Goal: Task Accomplishment & Management: Manage account settings

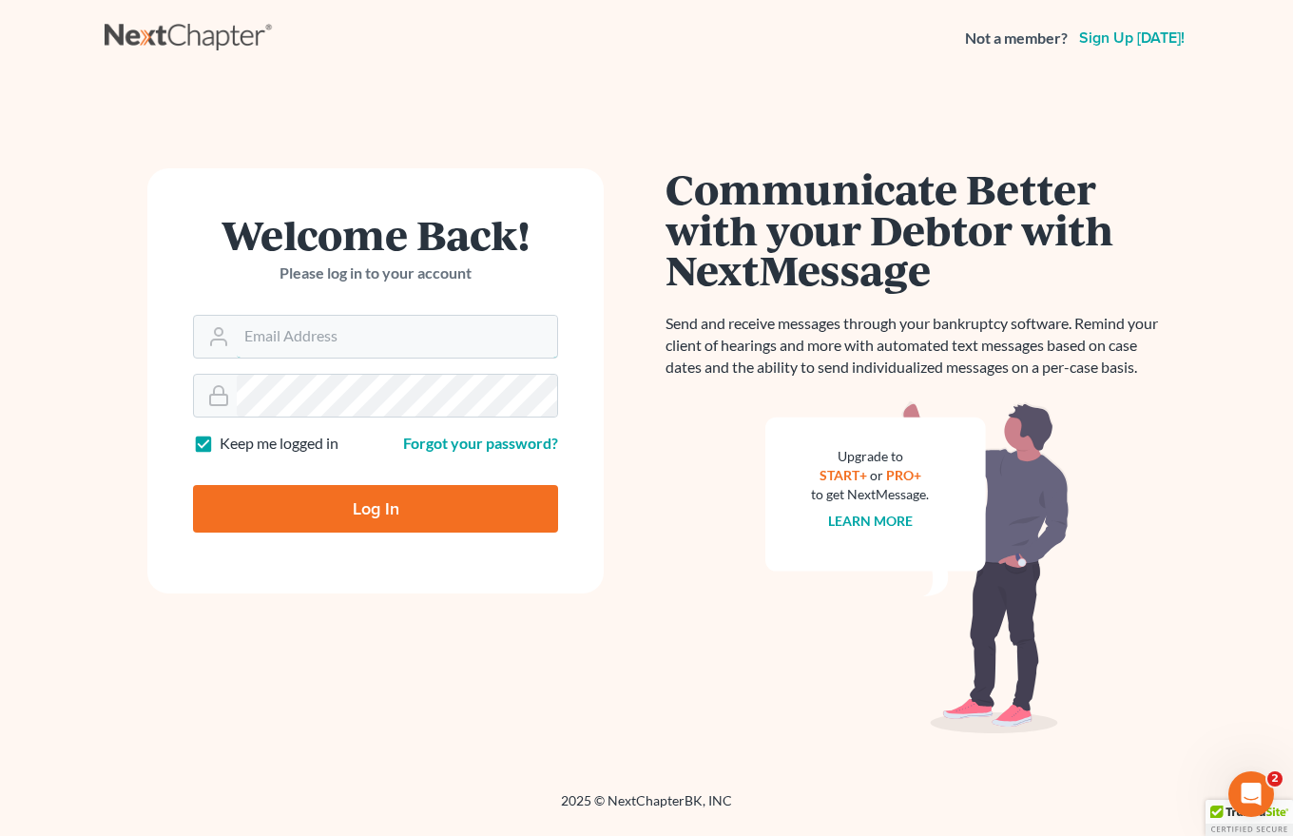
type input "[EMAIL_ADDRESS][DOMAIN_NAME]"
click at [365, 508] on input "Log In" at bounding box center [375, 509] width 365 height 48
type input "Thinking..."
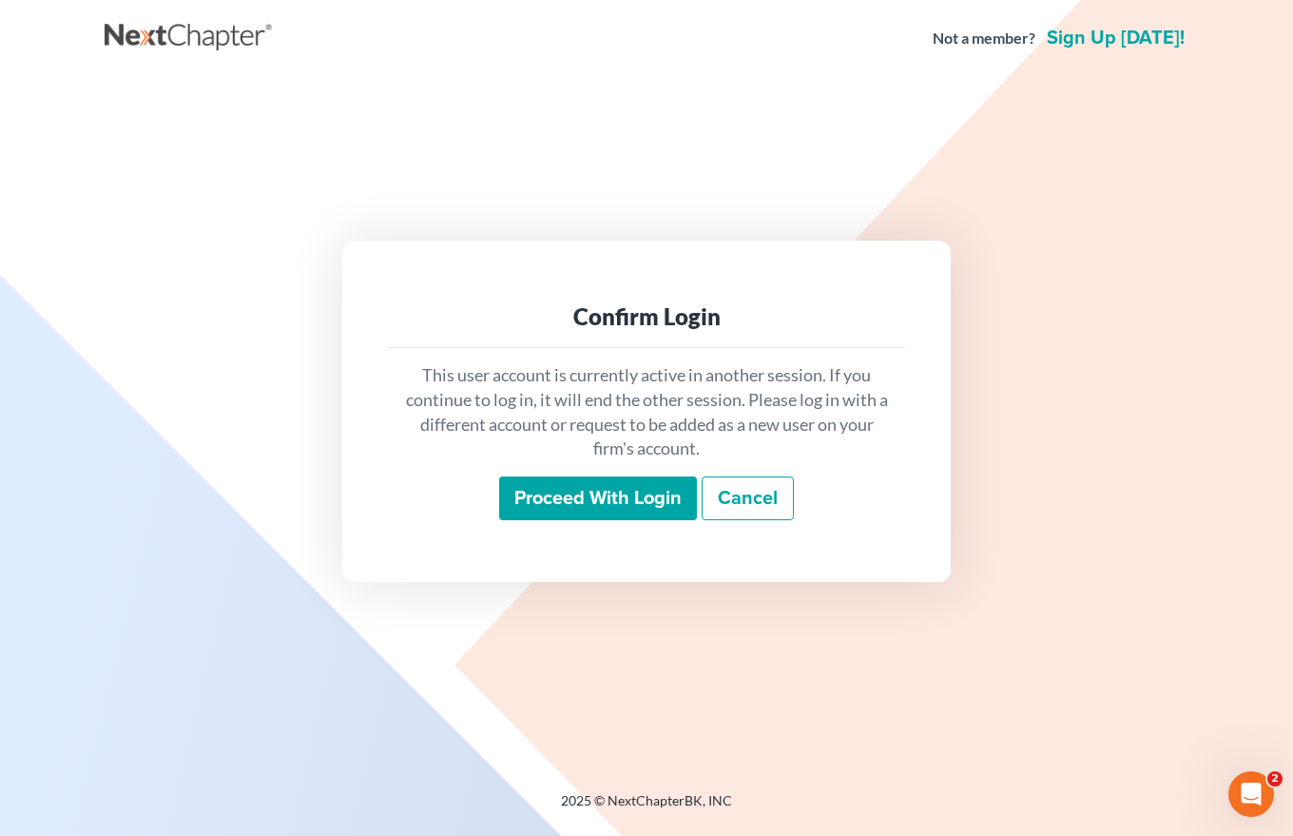
click at [622, 498] on input "Proceed with login" at bounding box center [598, 498] width 198 height 44
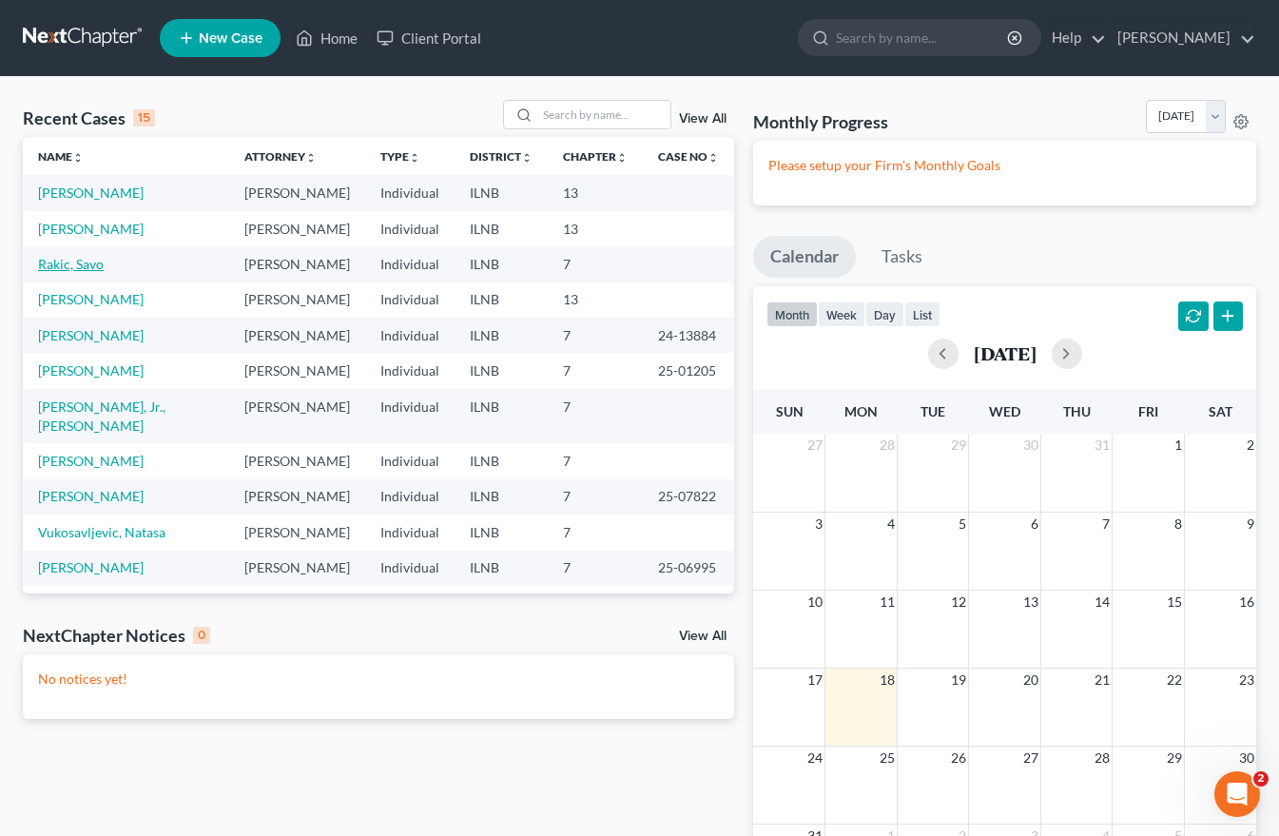
click at [67, 261] on link "Rakic, Savo" at bounding box center [71, 264] width 66 height 16
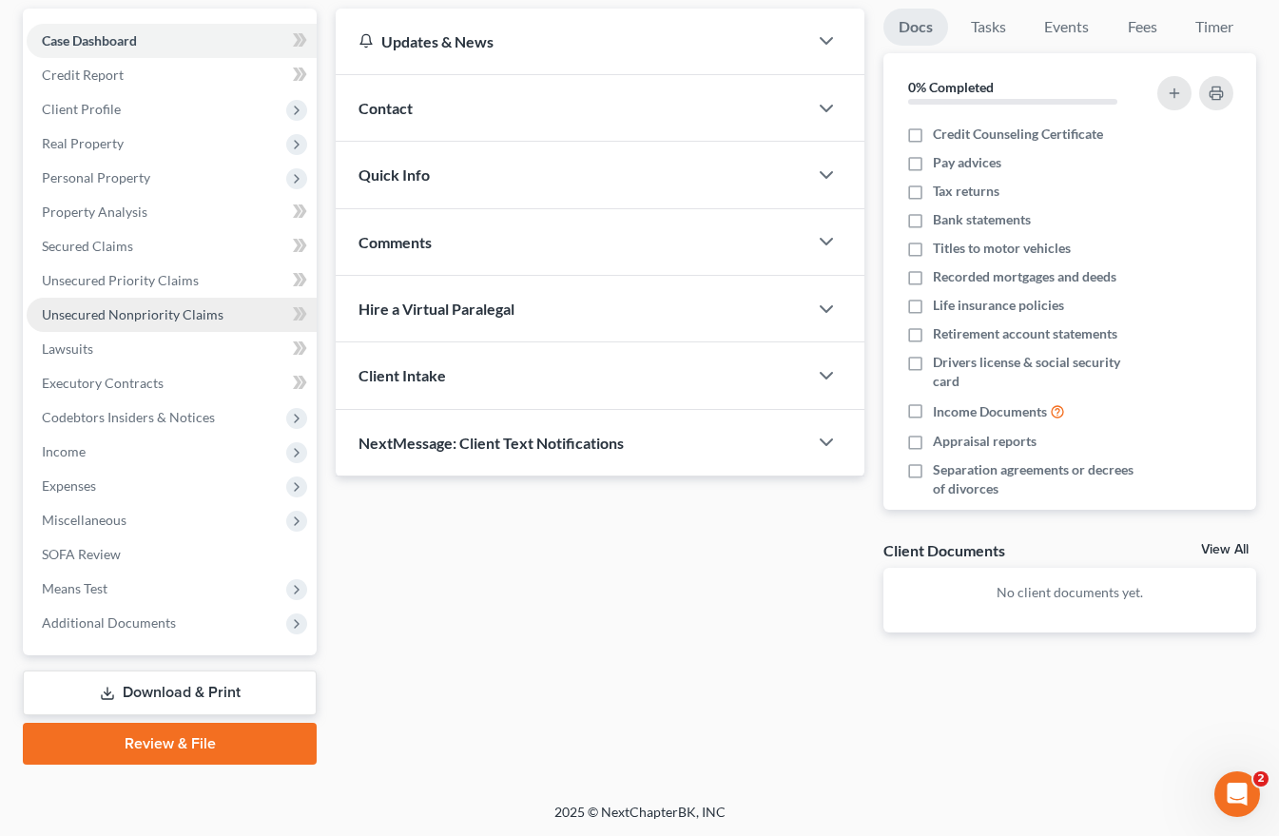
scroll to position [175, 0]
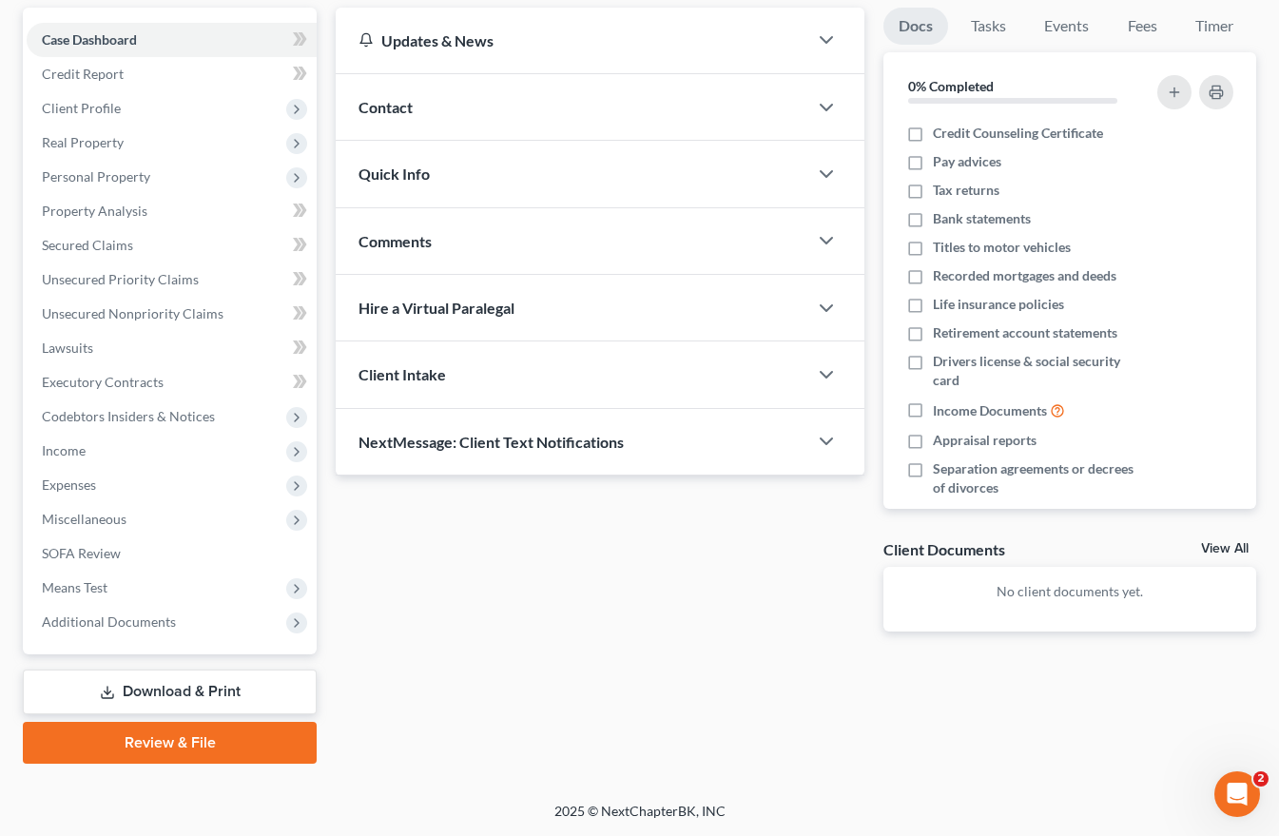
click at [182, 697] on link "Download & Print" at bounding box center [170, 691] width 294 height 45
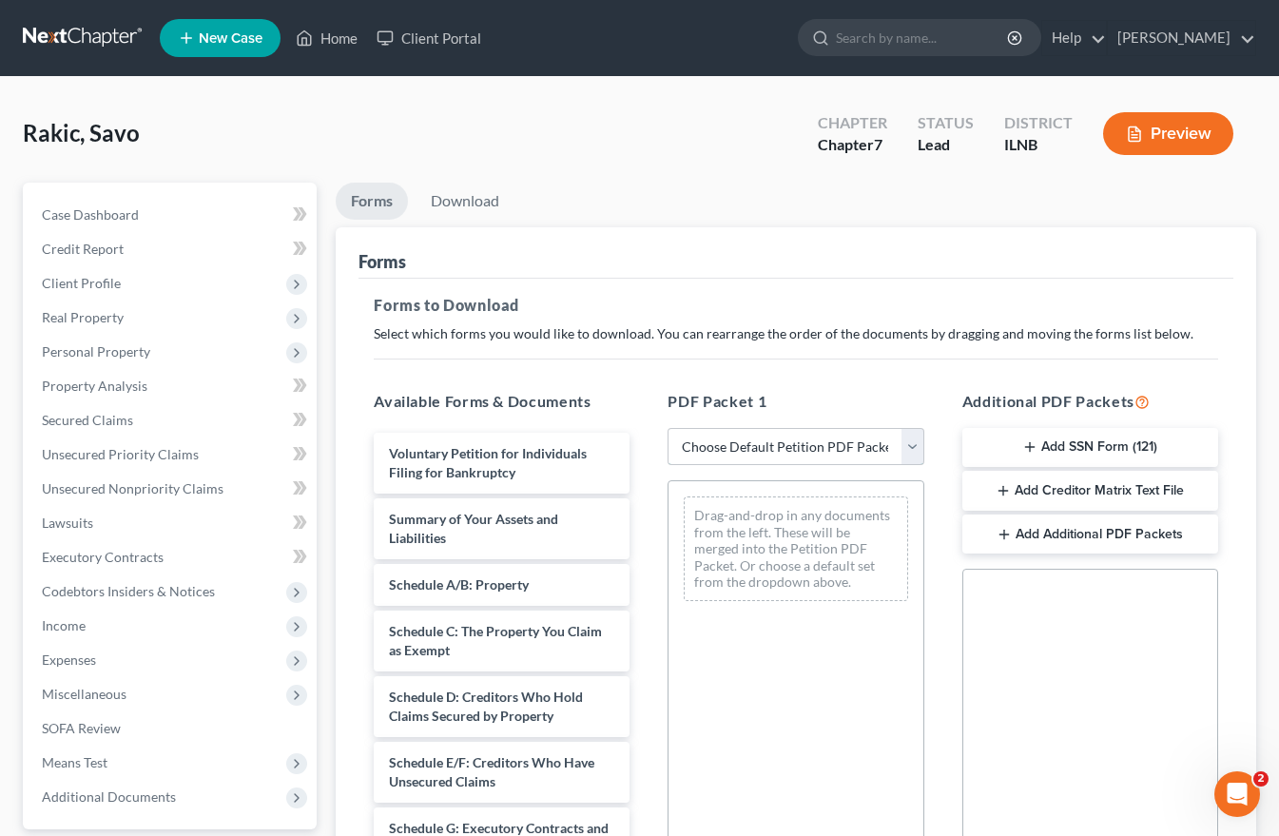
click at [751, 446] on select "Choose Default Petition PDF Packet Complete Bankruptcy Petition (all forms and …" at bounding box center [795, 447] width 256 height 38
select select "0"
click at [674, 428] on select "Choose Default Petition PDF Packet Complete Bankruptcy Petition (all forms and …" at bounding box center [795, 447] width 256 height 38
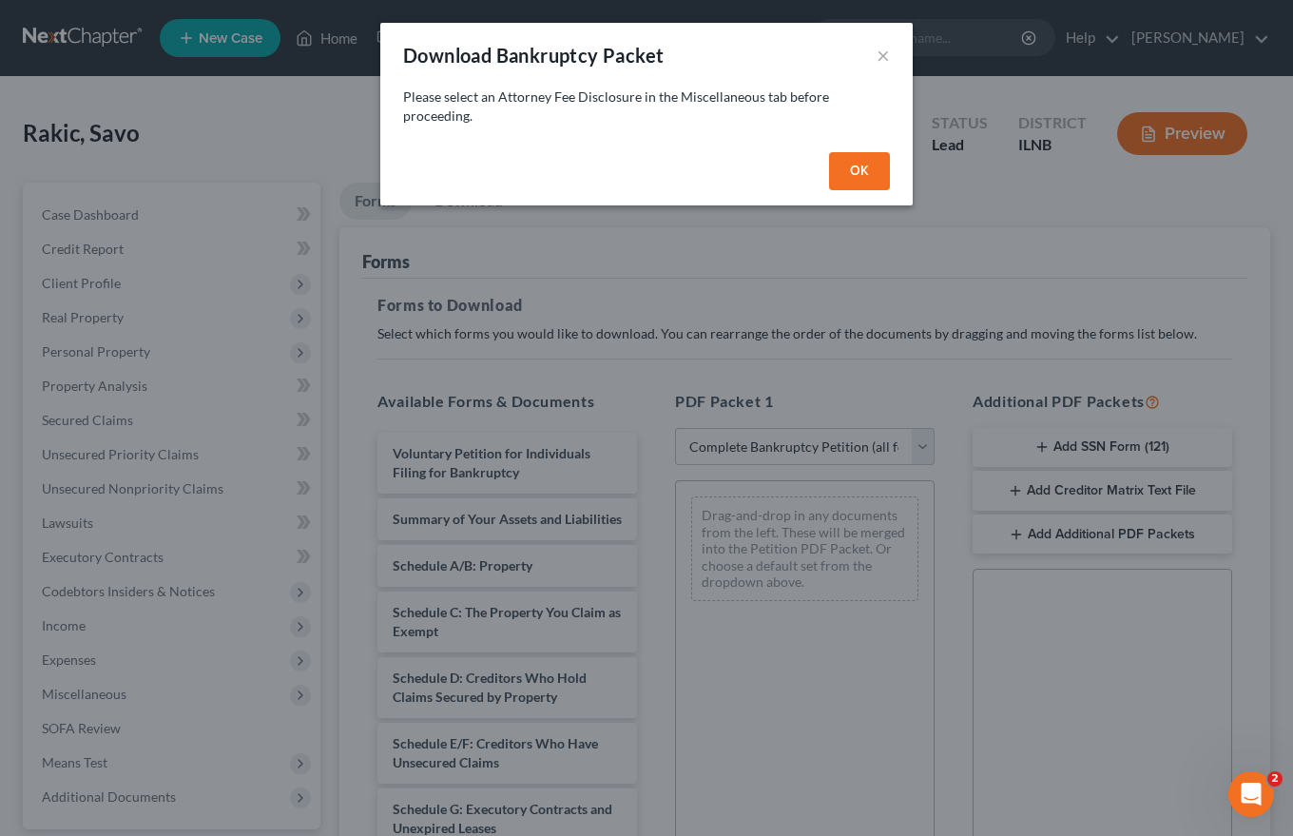
click at [857, 162] on button "OK" at bounding box center [859, 171] width 61 height 38
select select
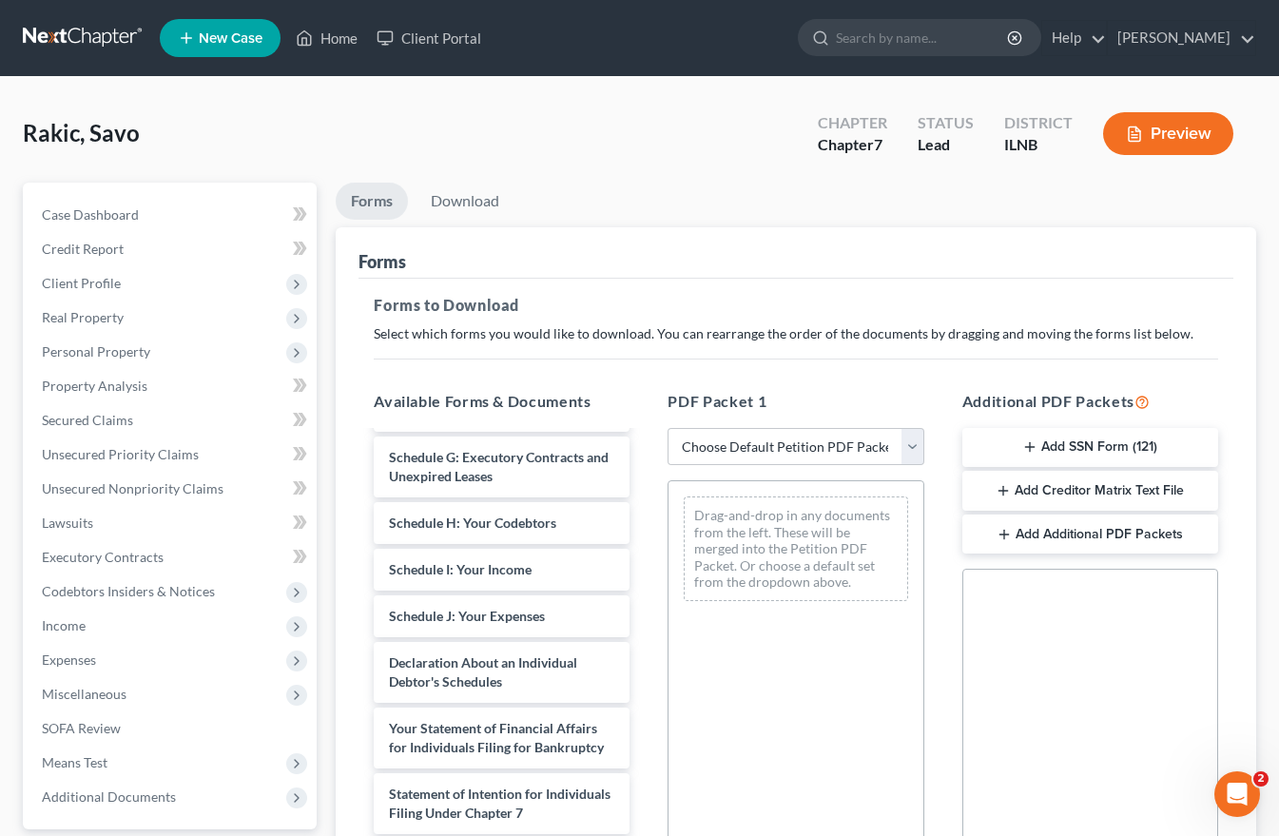
scroll to position [380, 0]
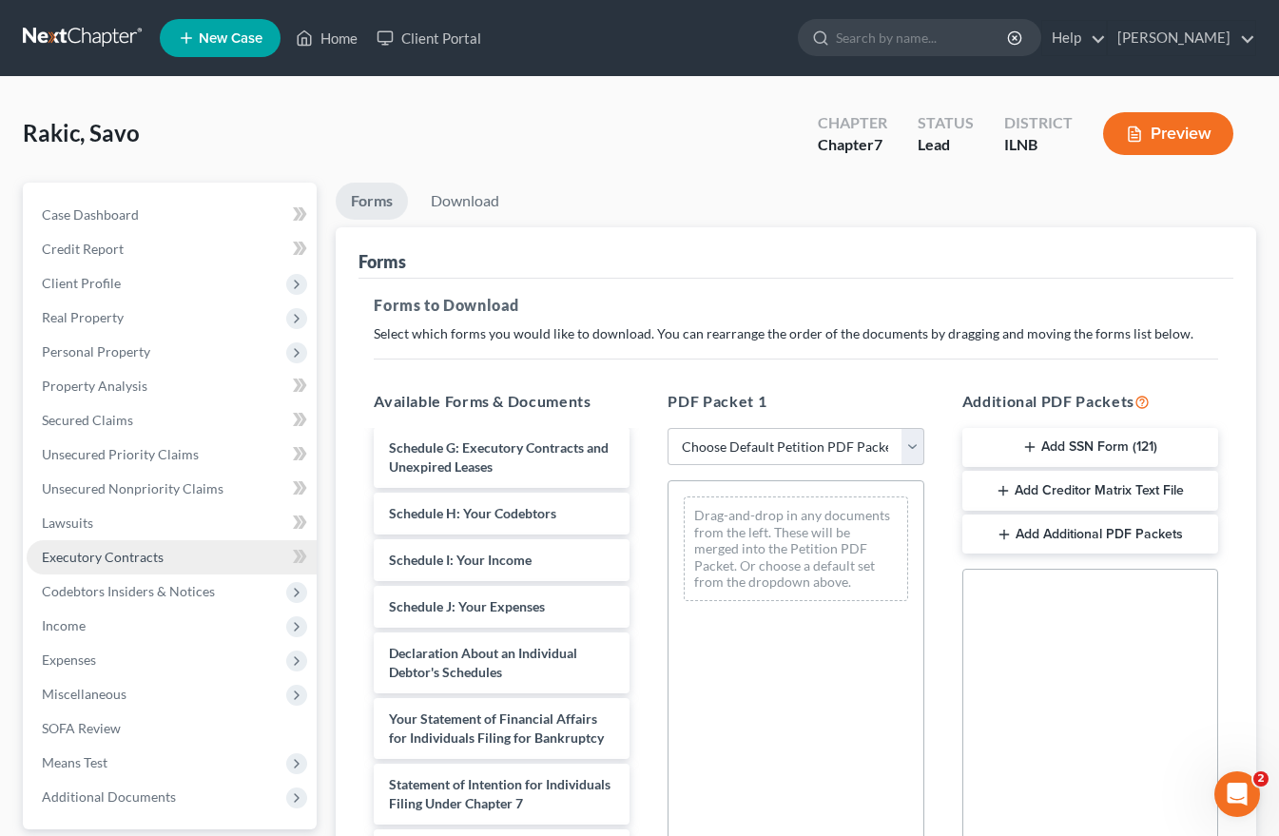
click at [184, 552] on link "Executory Contracts" at bounding box center [172, 557] width 290 height 34
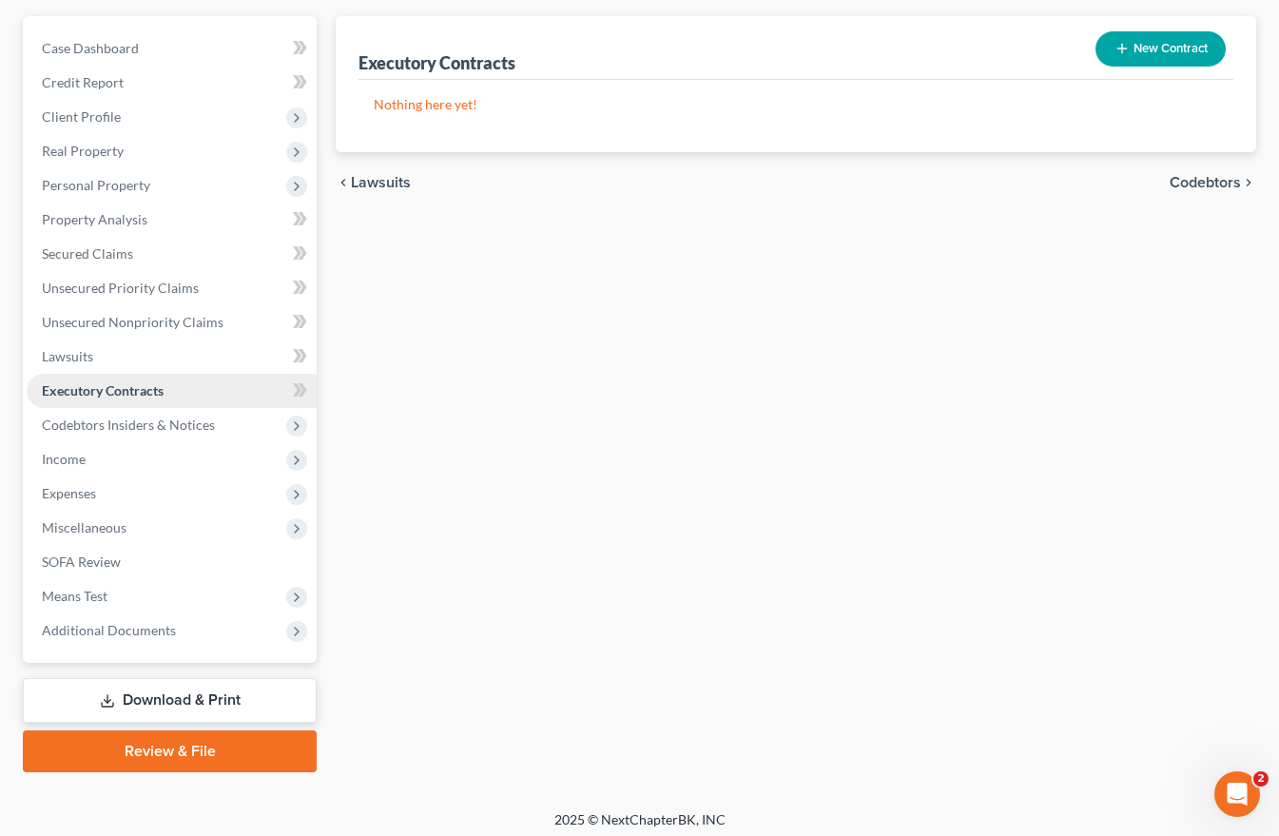
scroll to position [175, 0]
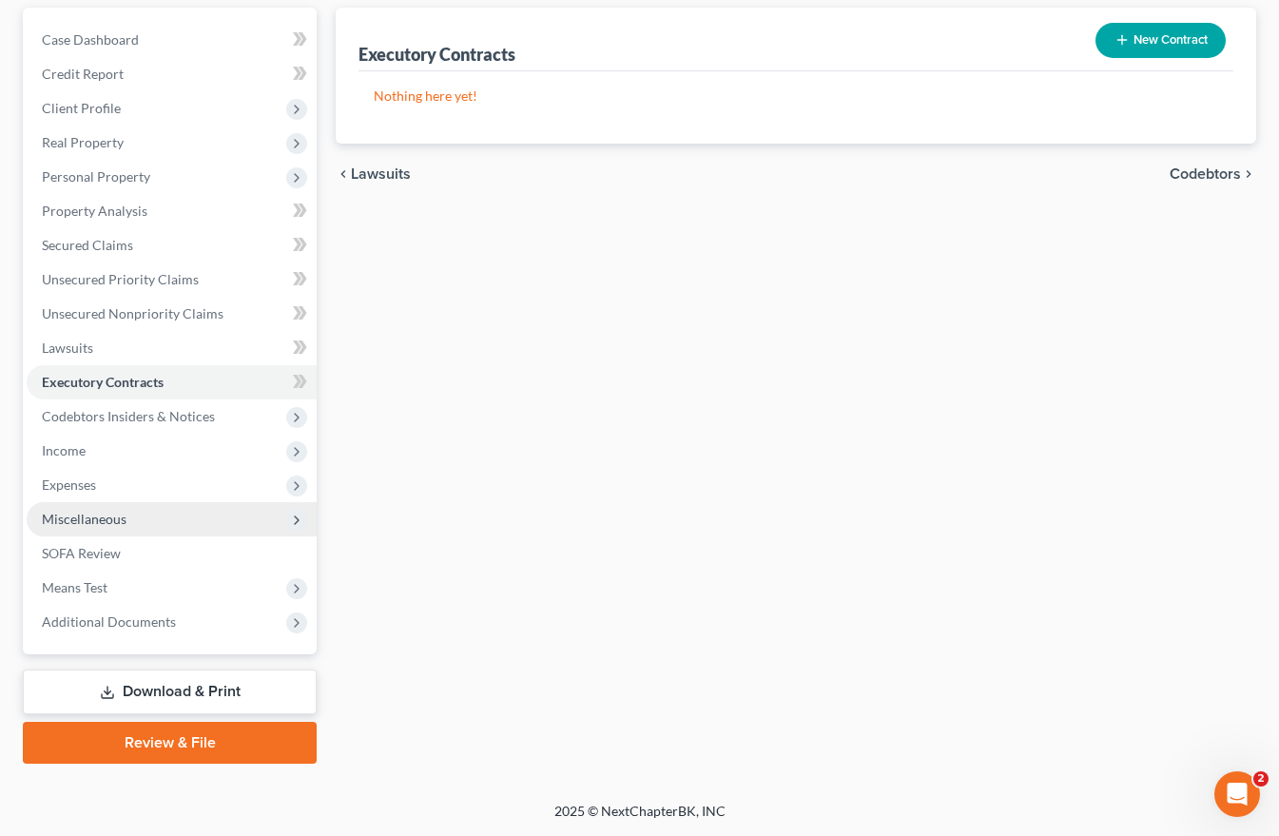
click at [99, 519] on span "Miscellaneous" at bounding box center [84, 518] width 85 height 16
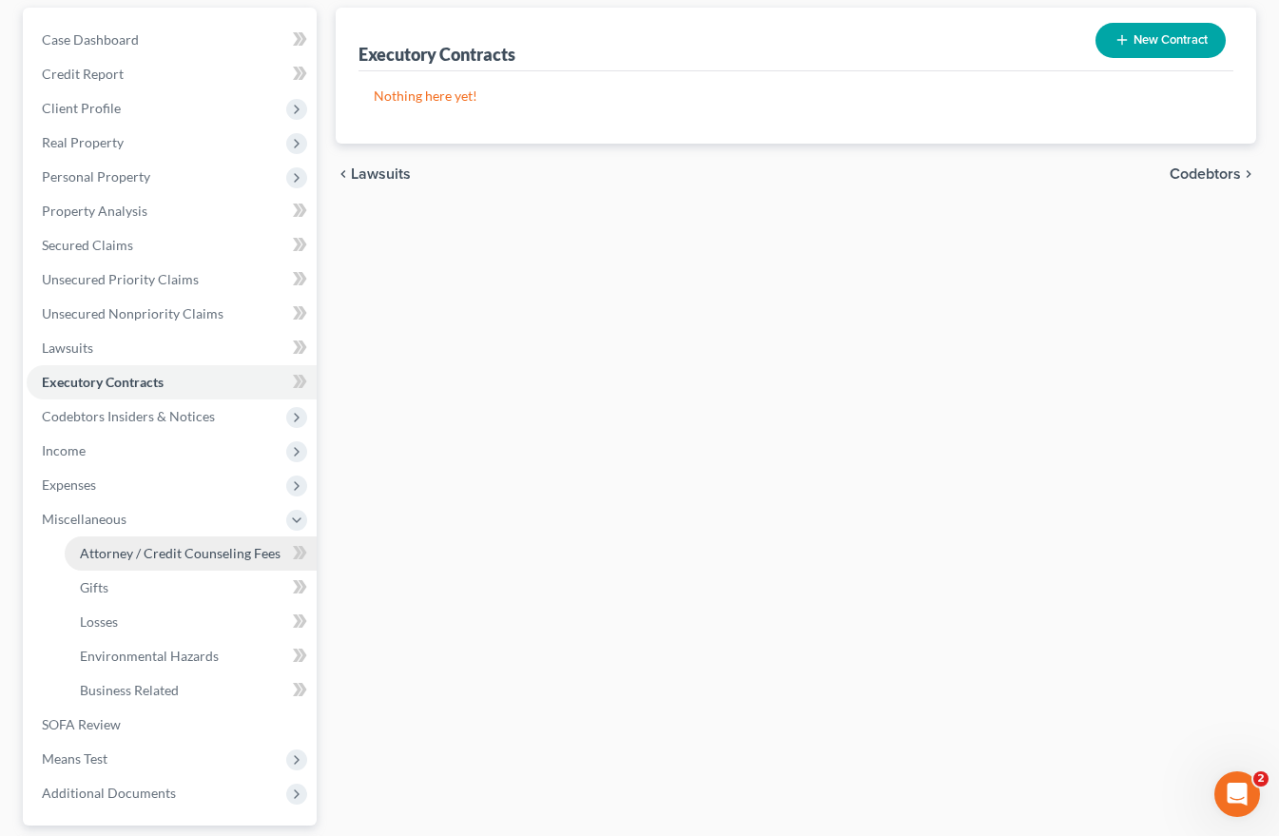
click at [111, 550] on span "Attorney / Credit Counseling Fees" at bounding box center [180, 553] width 201 height 16
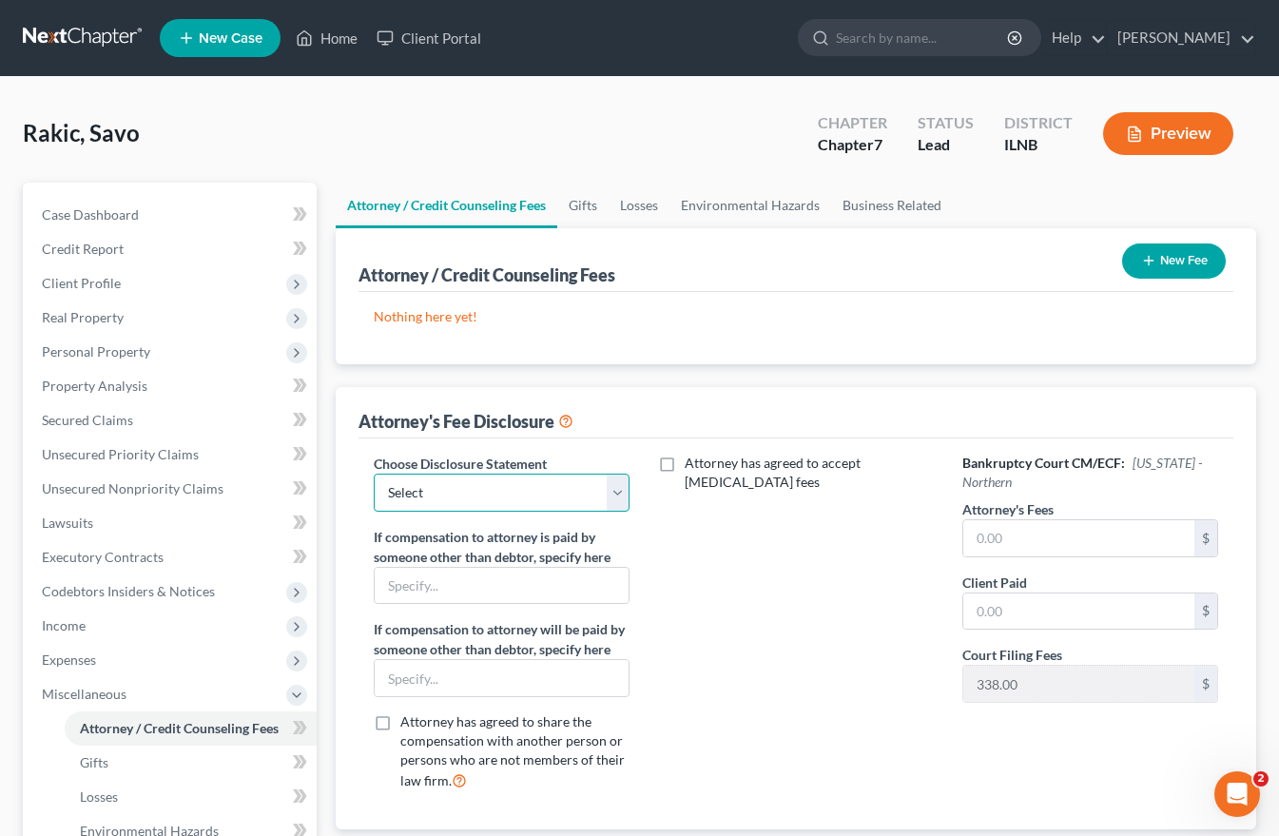
click at [487, 501] on select "Select Dennis M. Sbertoli" at bounding box center [502, 492] width 256 height 38
select select "0"
click at [374, 473] on select "Select Dennis M. Sbertoli" at bounding box center [502, 492] width 256 height 38
click at [978, 544] on input "text" at bounding box center [1078, 538] width 231 height 36
type input "2,250"
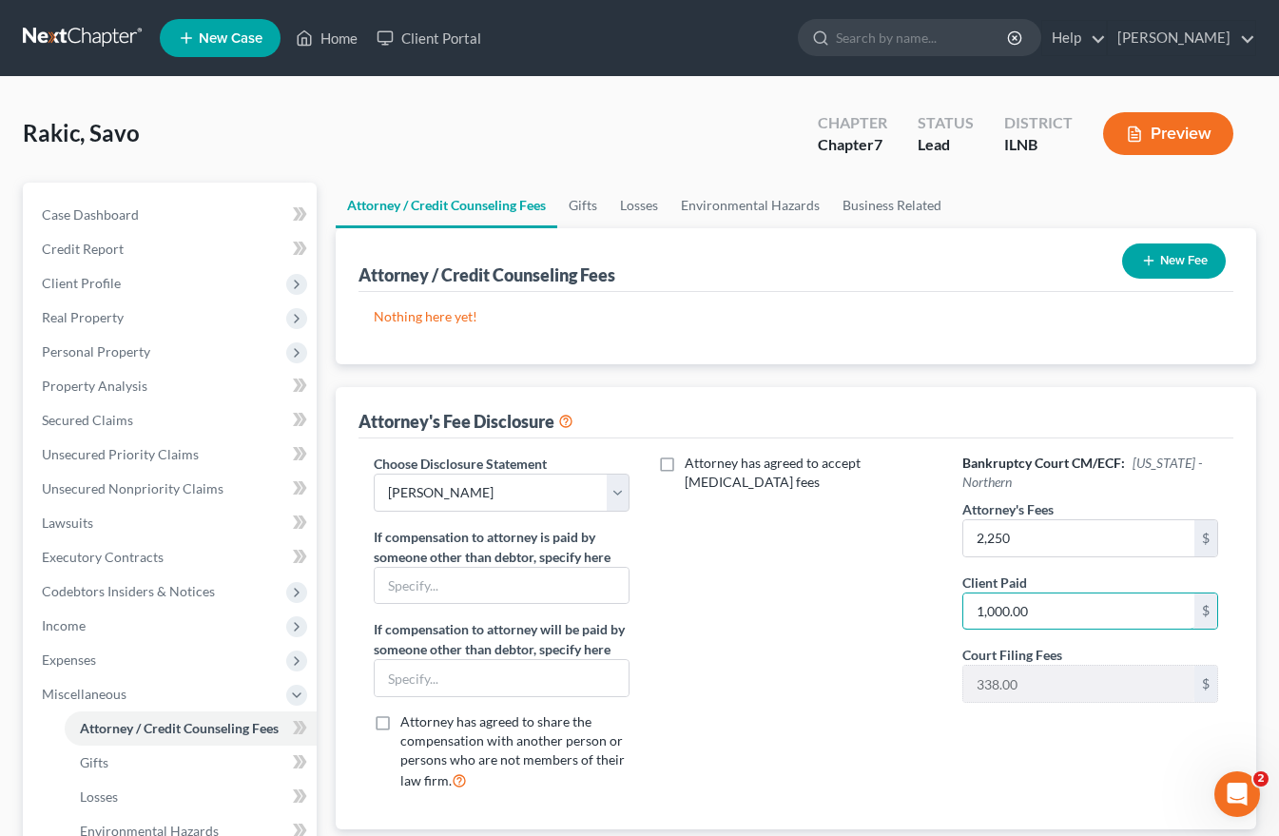
scroll to position [346, 0]
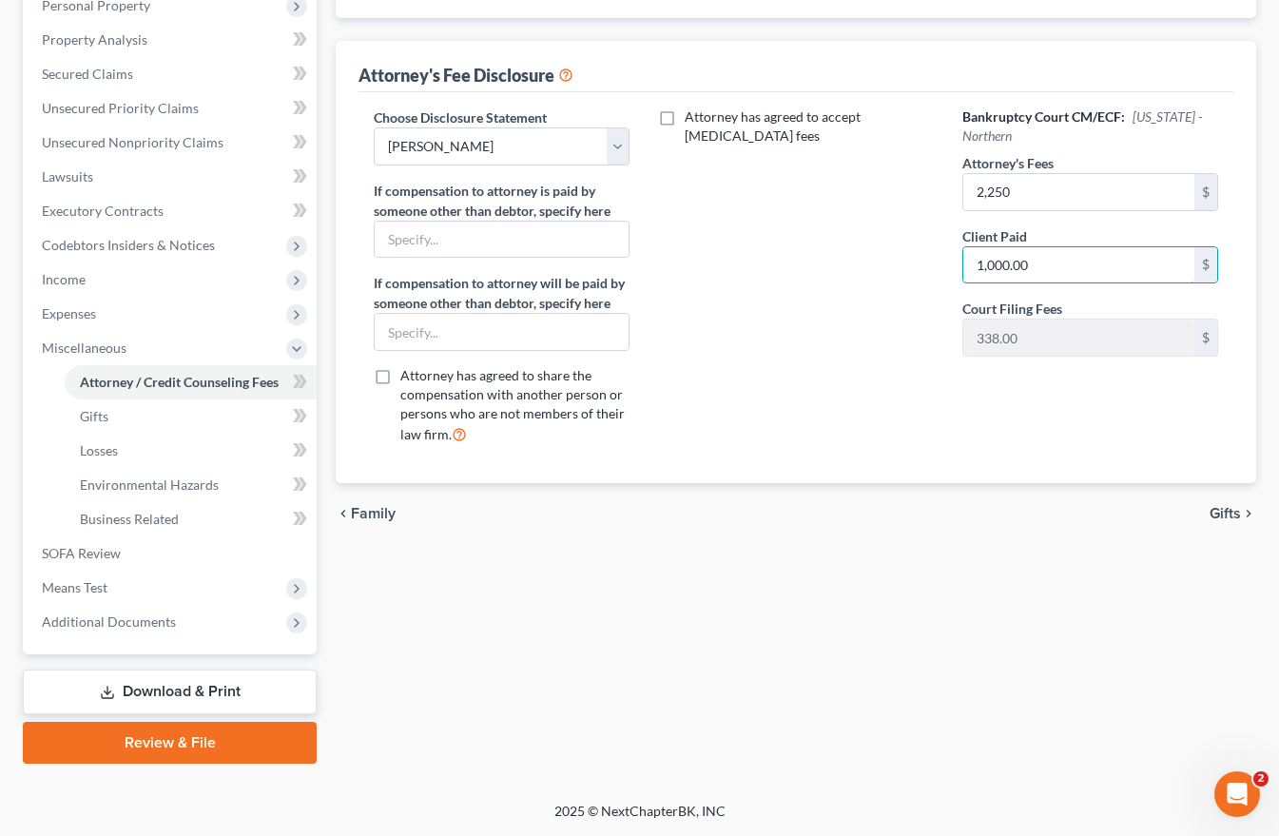
type input "1,000.00"
click at [1230, 516] on span "Gifts" at bounding box center [1224, 513] width 31 height 15
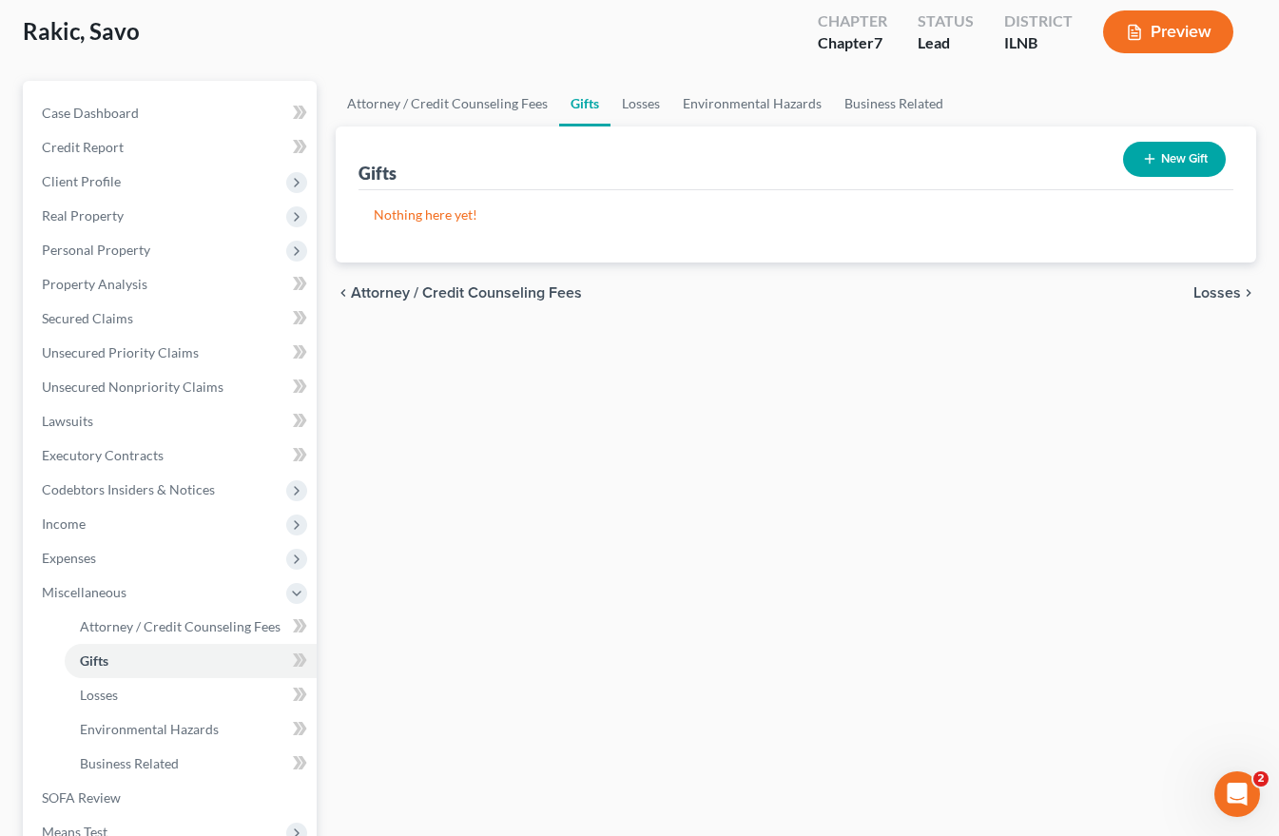
scroll to position [285, 0]
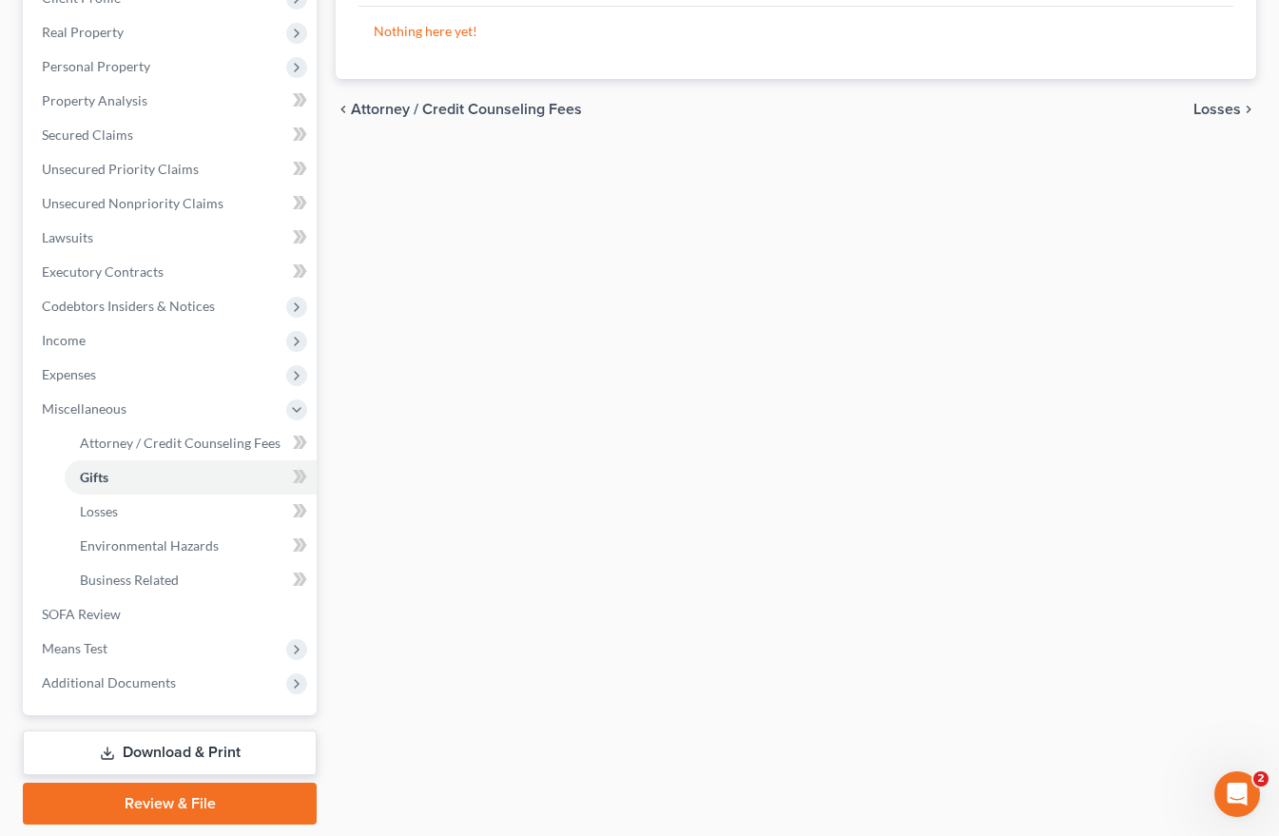
click at [138, 752] on link "Download & Print" at bounding box center [170, 752] width 294 height 45
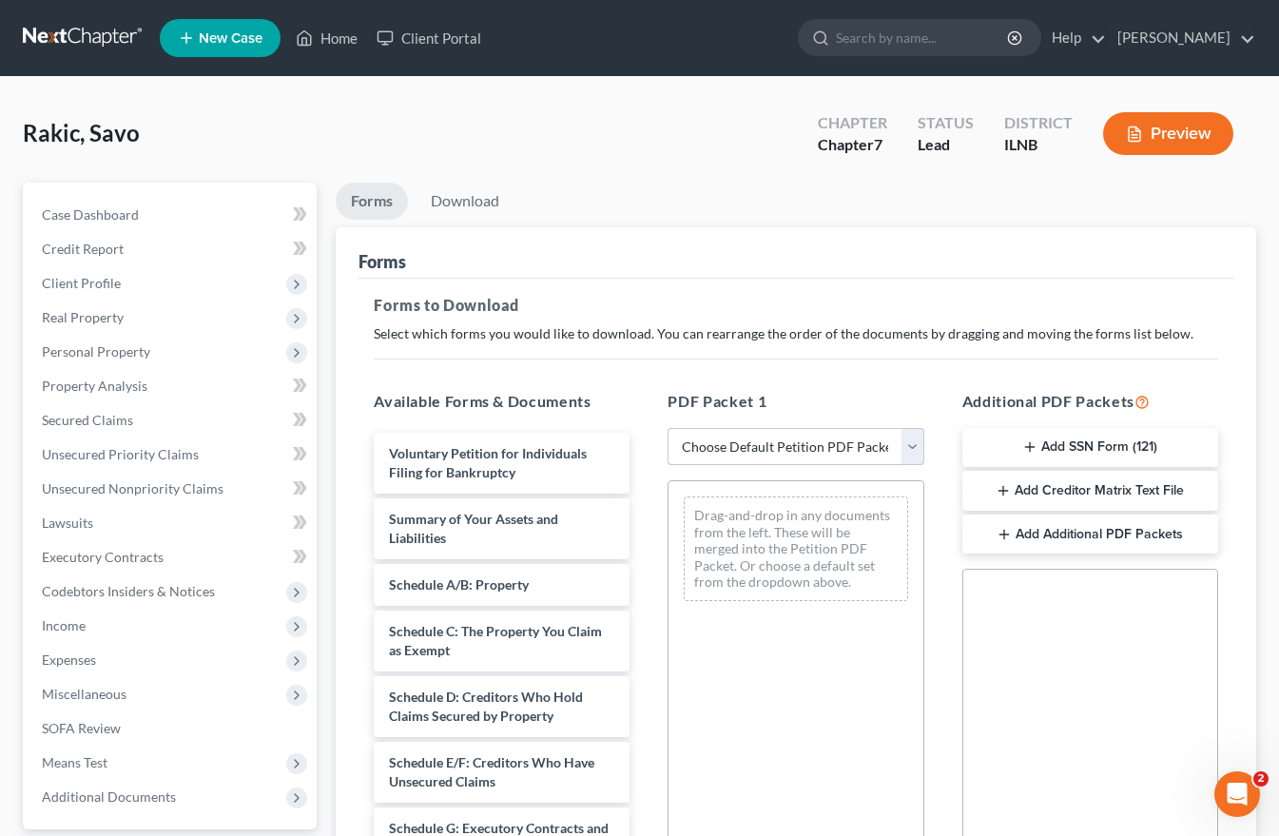
click at [791, 444] on select "Choose Default Petition PDF Packet Complete Bankruptcy Petition (all forms and …" at bounding box center [795, 447] width 256 height 38
select select "0"
click at [667, 428] on select "Choose Default Petition PDF Packet Complete Bankruptcy Petition (all forms and …" at bounding box center [795, 447] width 256 height 38
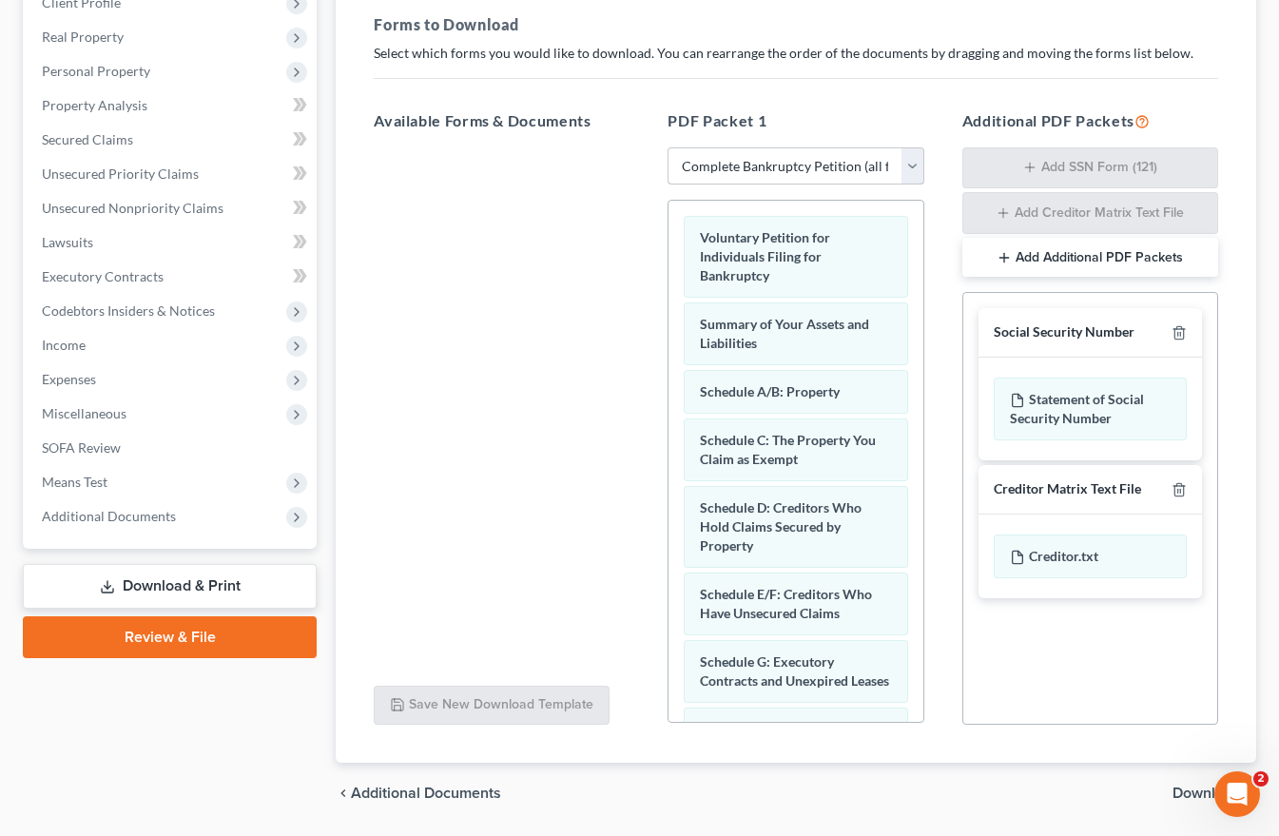
scroll to position [285, 0]
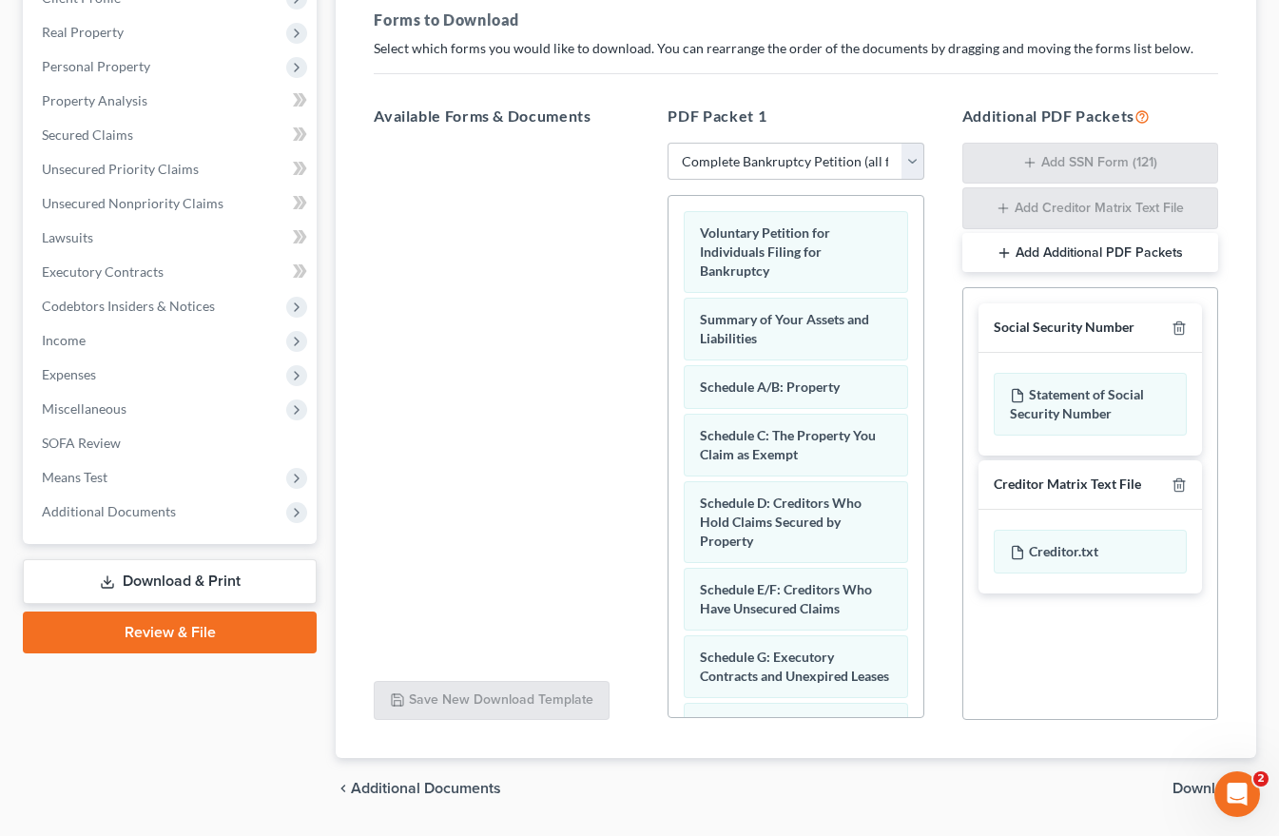
click at [1187, 784] on span "Download" at bounding box center [1206, 787] width 68 height 15
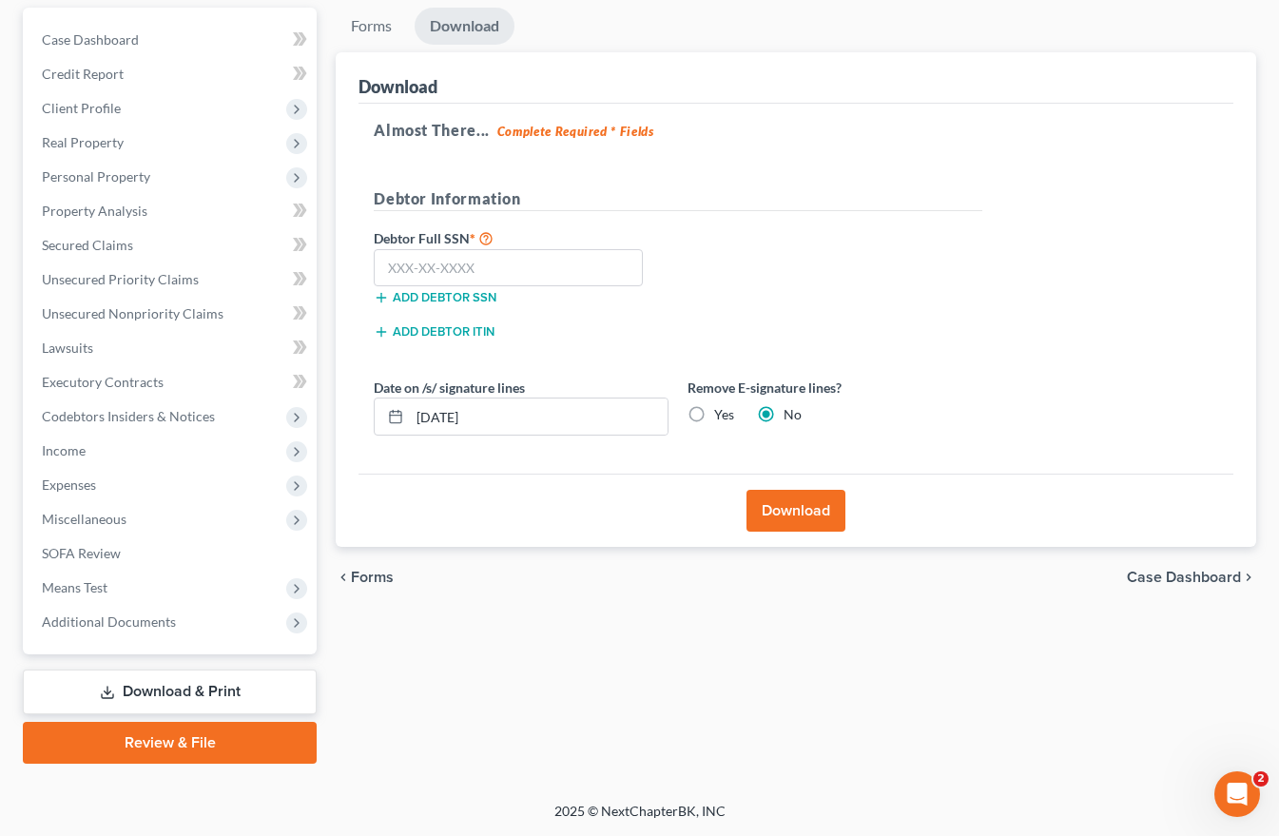
scroll to position [175, 0]
drag, startPoint x: 503, startPoint y: 418, endPoint x: 341, endPoint y: 414, distance: 161.7
click at [344, 414] on div "Download Almost There... Complete Required * Fields Debtor Information Debtor F…" at bounding box center [796, 299] width 920 height 495
click at [714, 413] on label "Yes" at bounding box center [724, 414] width 20 height 19
click at [721, 413] on input "Yes" at bounding box center [727, 411] width 12 height 12
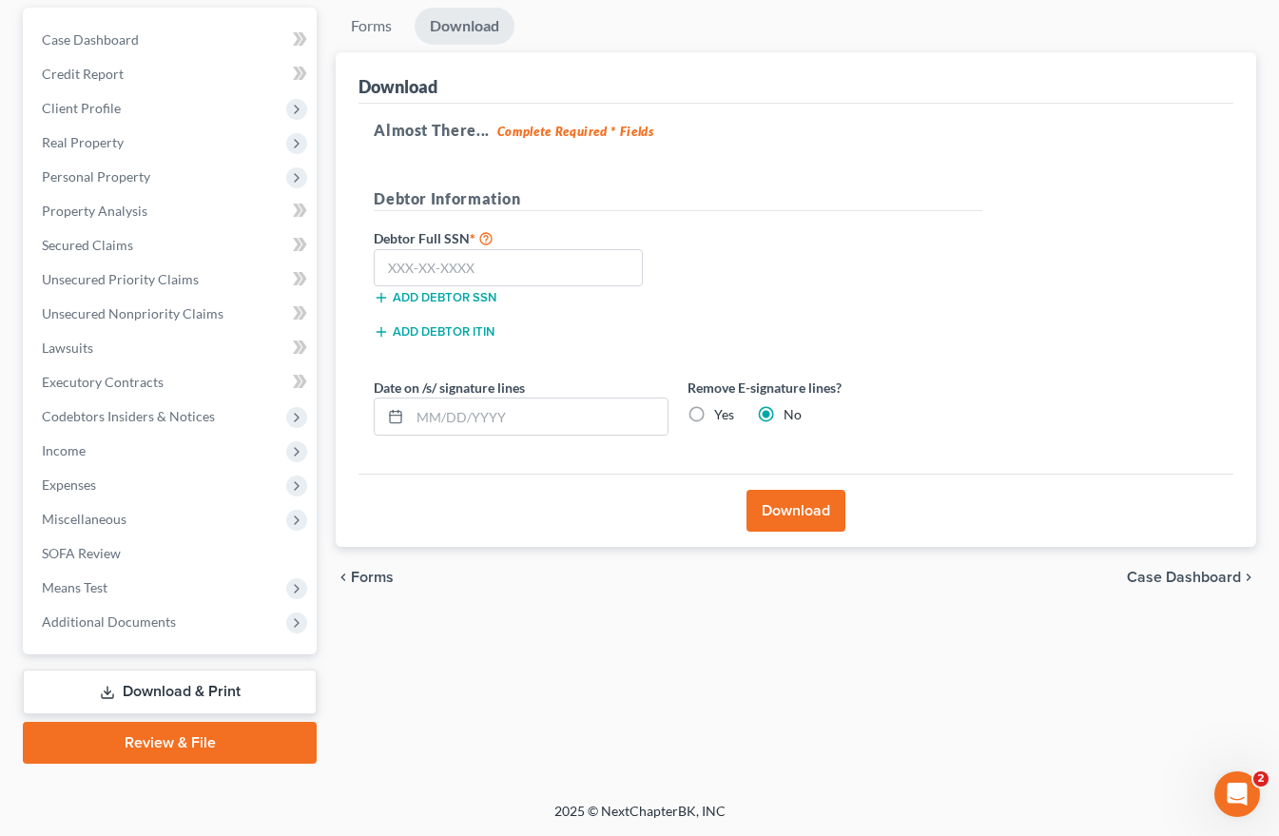
radio input "true"
radio input "false"
click at [393, 259] on input "text" at bounding box center [508, 268] width 269 height 38
type input "540-95-1863"
click at [786, 505] on button "Download" at bounding box center [795, 511] width 99 height 42
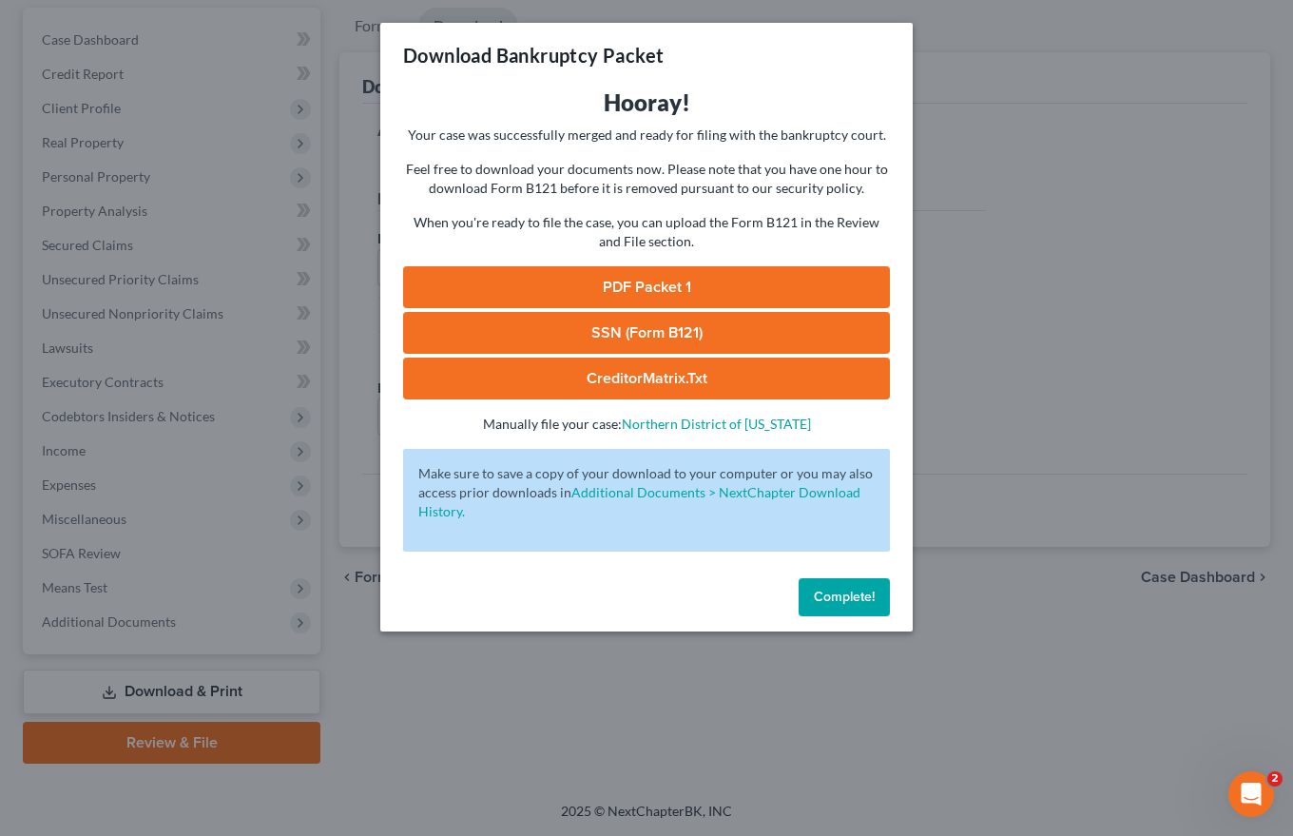
click at [654, 323] on link "SSN (Form B121)" at bounding box center [646, 333] width 487 height 42
click at [669, 281] on link "PDF Packet 1" at bounding box center [646, 287] width 487 height 42
click at [612, 377] on link "CreditorMatrix.txt" at bounding box center [646, 378] width 487 height 42
click at [834, 596] on span "Complete!" at bounding box center [844, 596] width 61 height 16
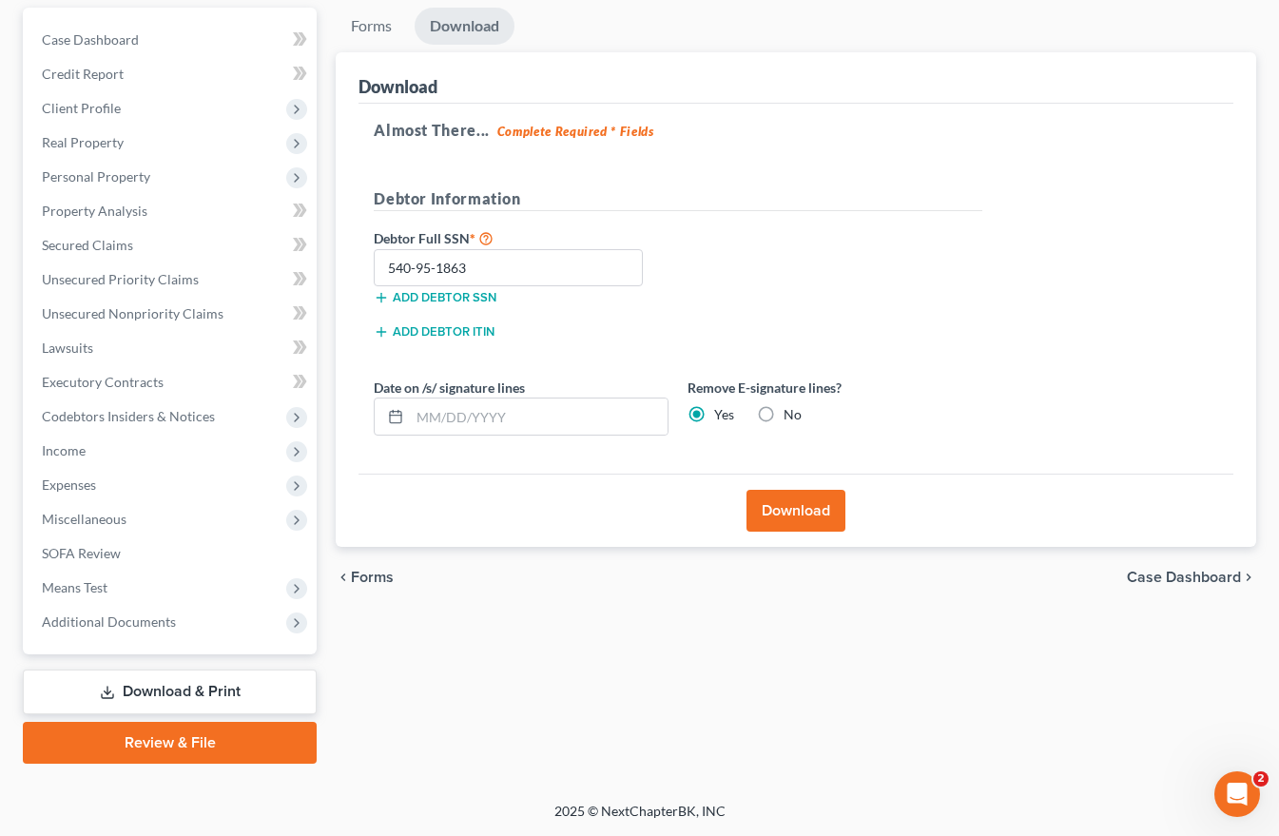
click at [1216, 574] on span "Case Dashboard" at bounding box center [1183, 576] width 114 height 15
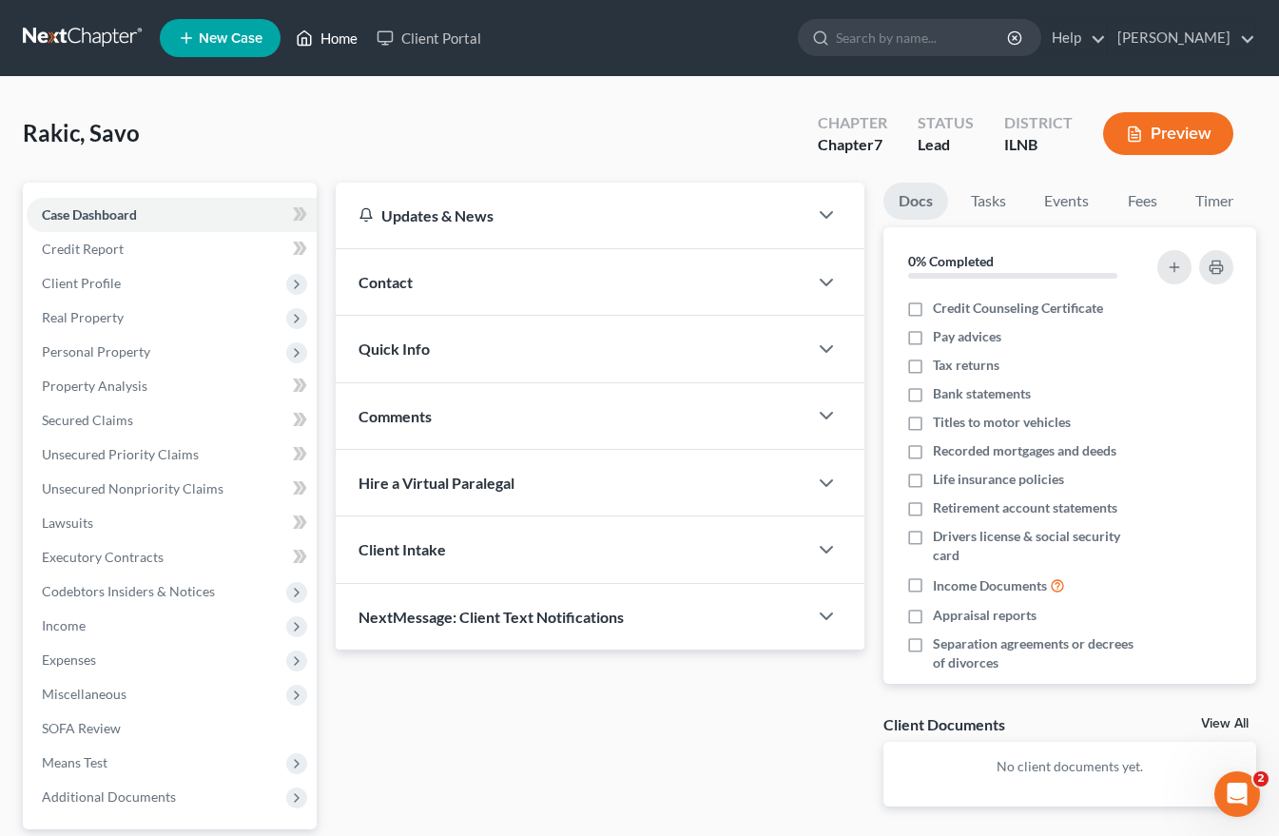
click at [332, 39] on link "Home" at bounding box center [326, 38] width 81 height 34
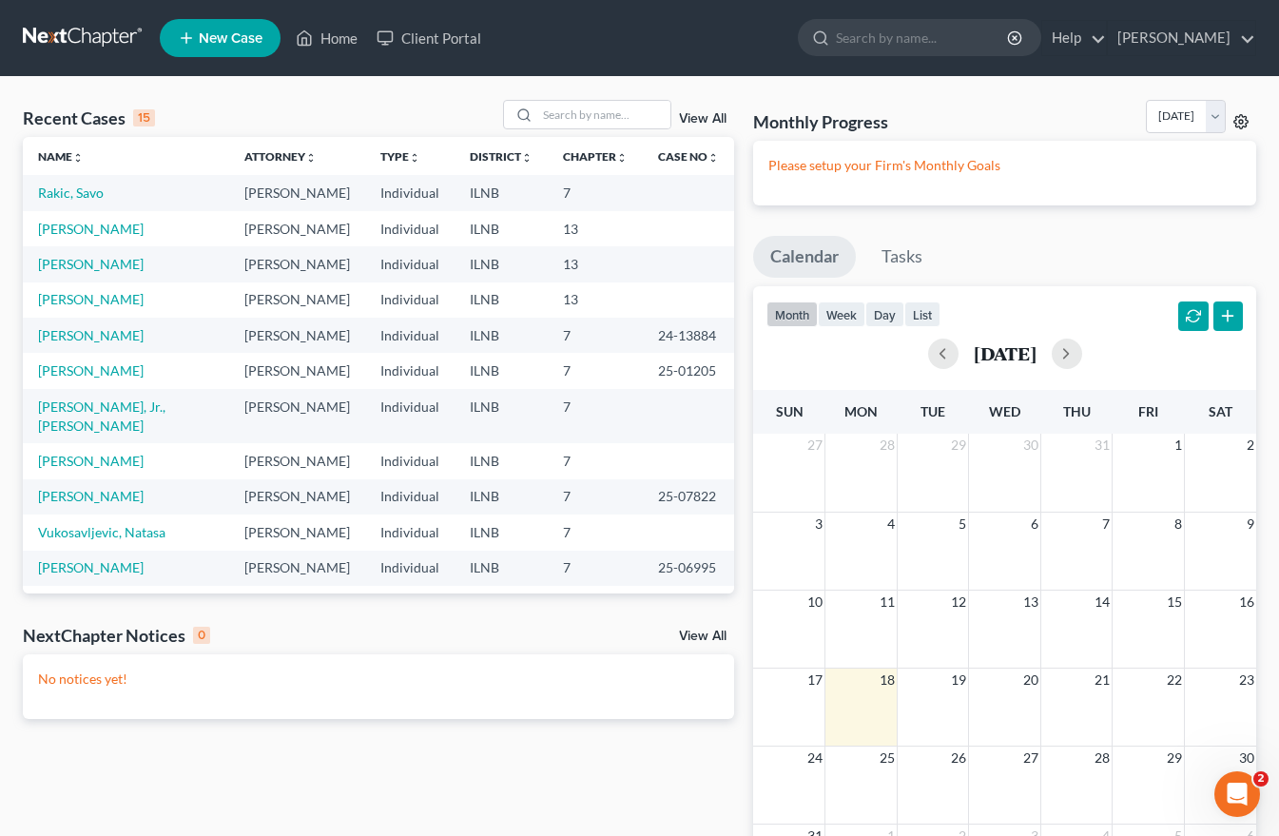
click at [1237, 115] on icon at bounding box center [1240, 121] width 15 height 15
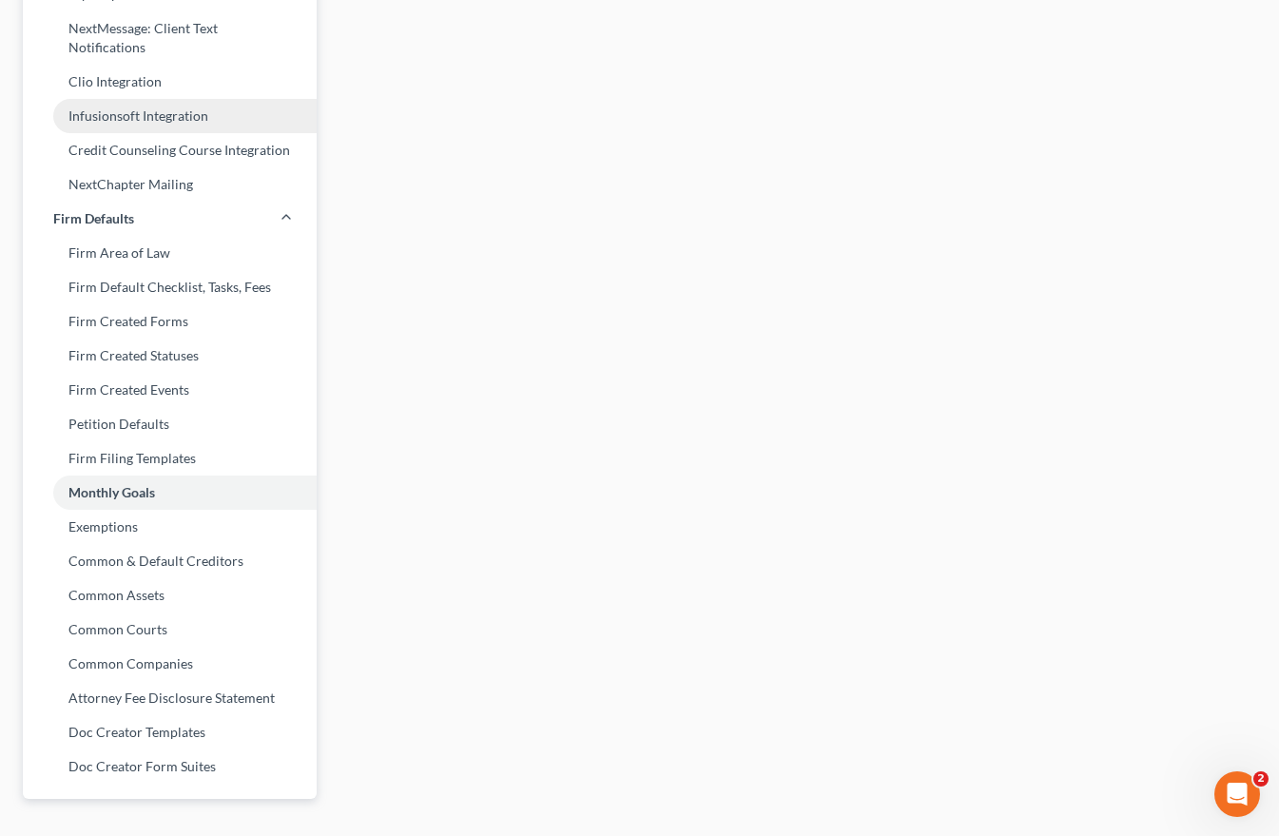
scroll to position [591, 0]
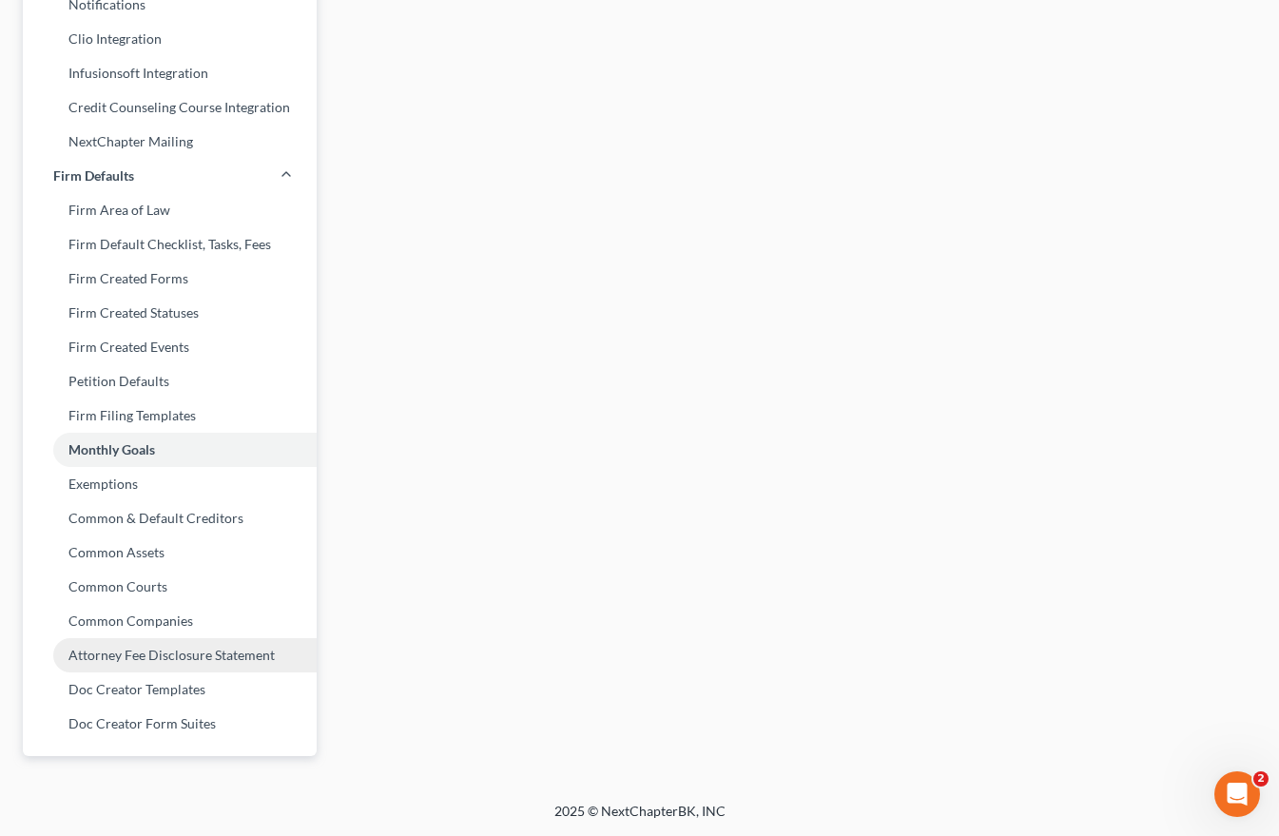
click at [144, 660] on link "Attorney Fee Disclosure Statement" at bounding box center [170, 655] width 294 height 34
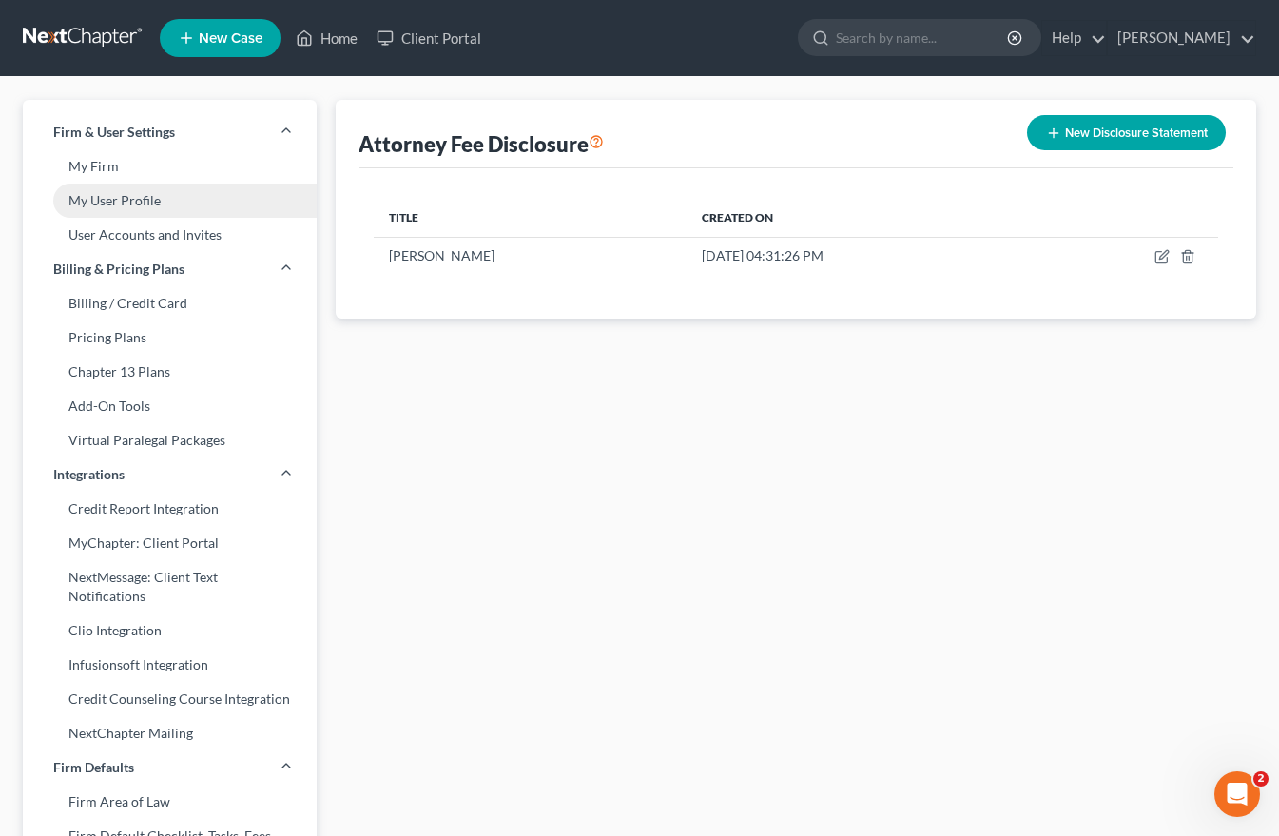
click at [100, 202] on link "My User Profile" at bounding box center [170, 200] width 294 height 34
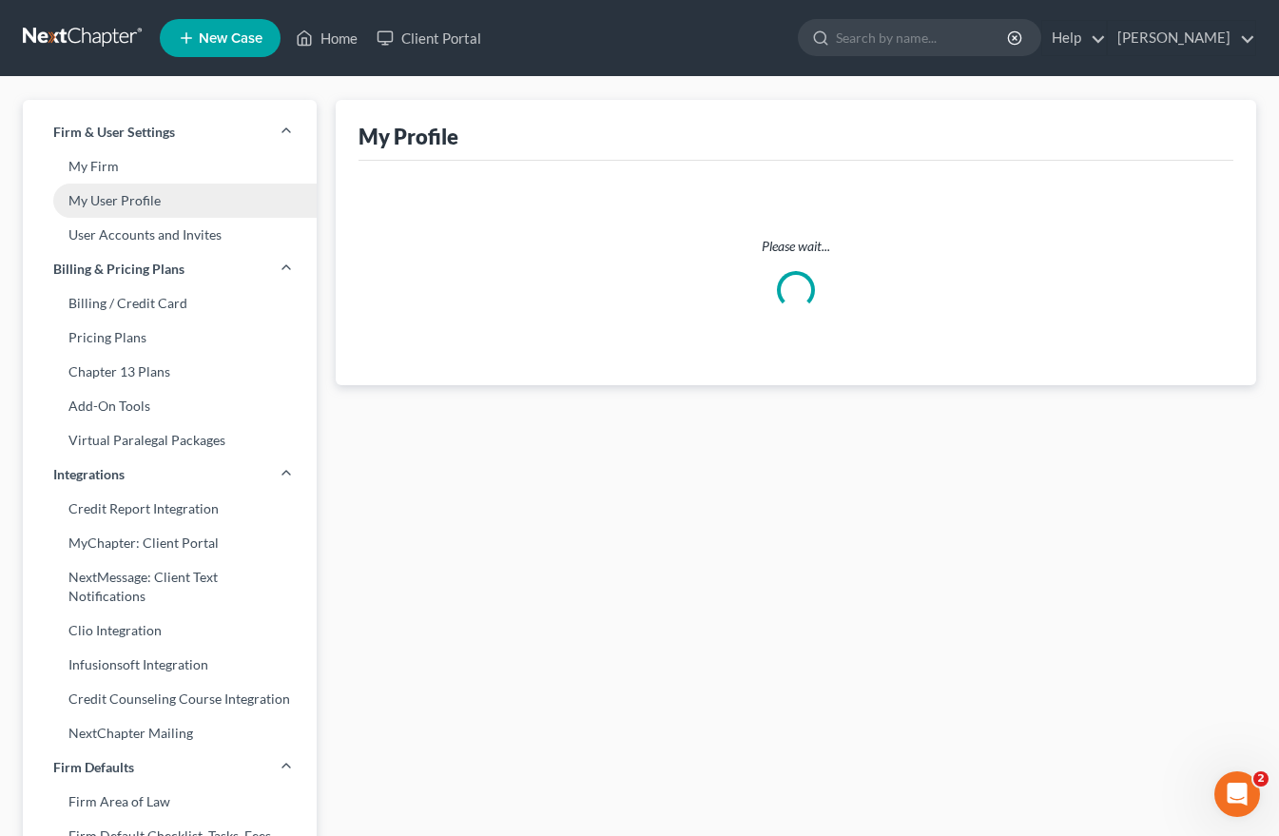
select select "14"
select select "attorney"
select select "0"
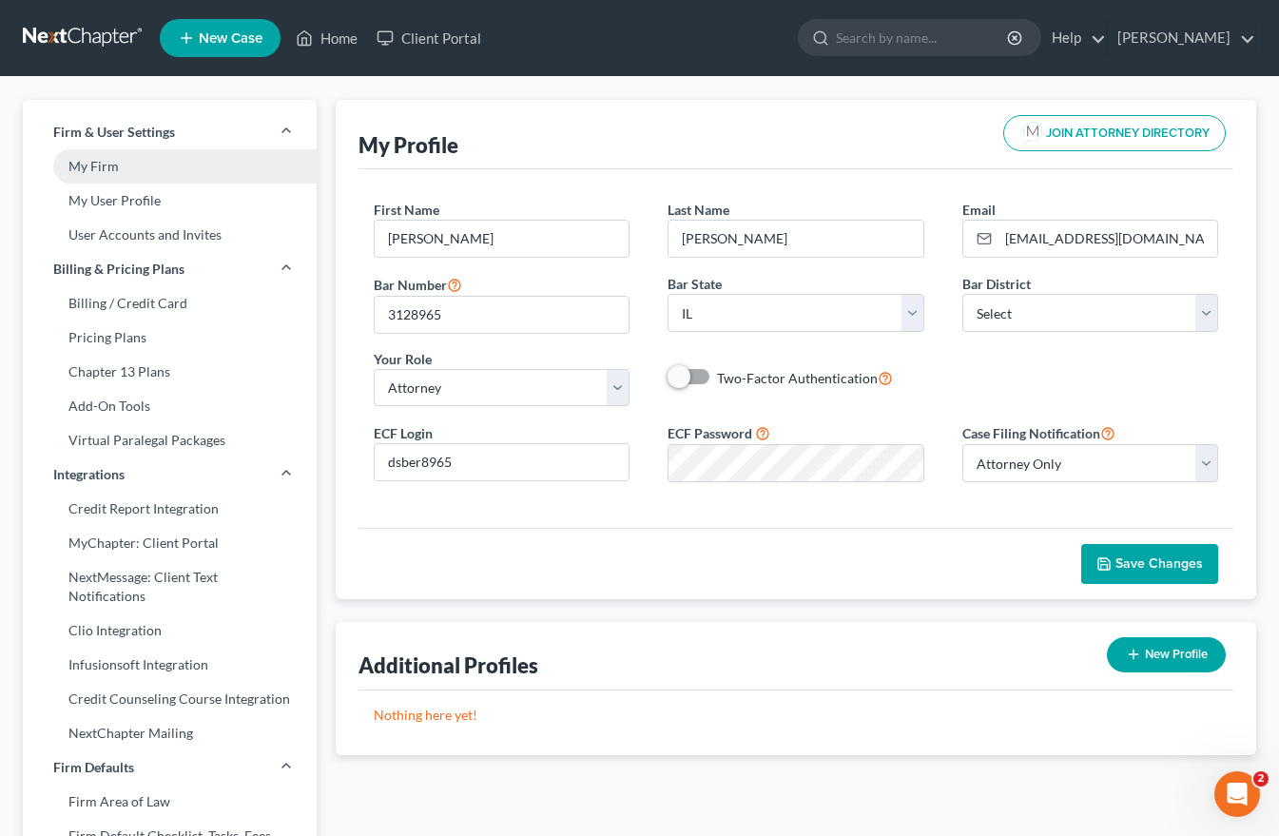
click at [105, 161] on link "My Firm" at bounding box center [170, 166] width 294 height 34
select select "25"
select select "23"
select select "14"
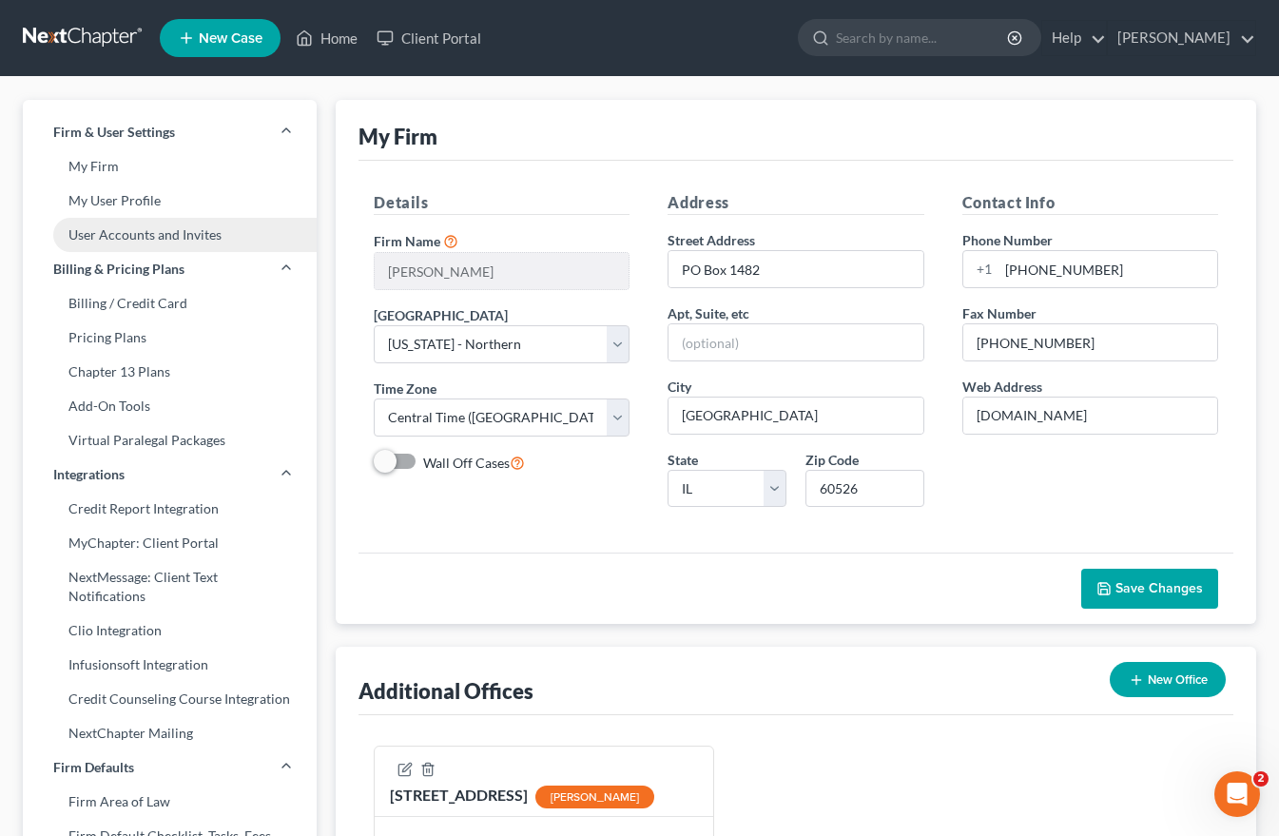
click at [180, 232] on link "User Accounts and Invites" at bounding box center [170, 235] width 294 height 34
select select "0"
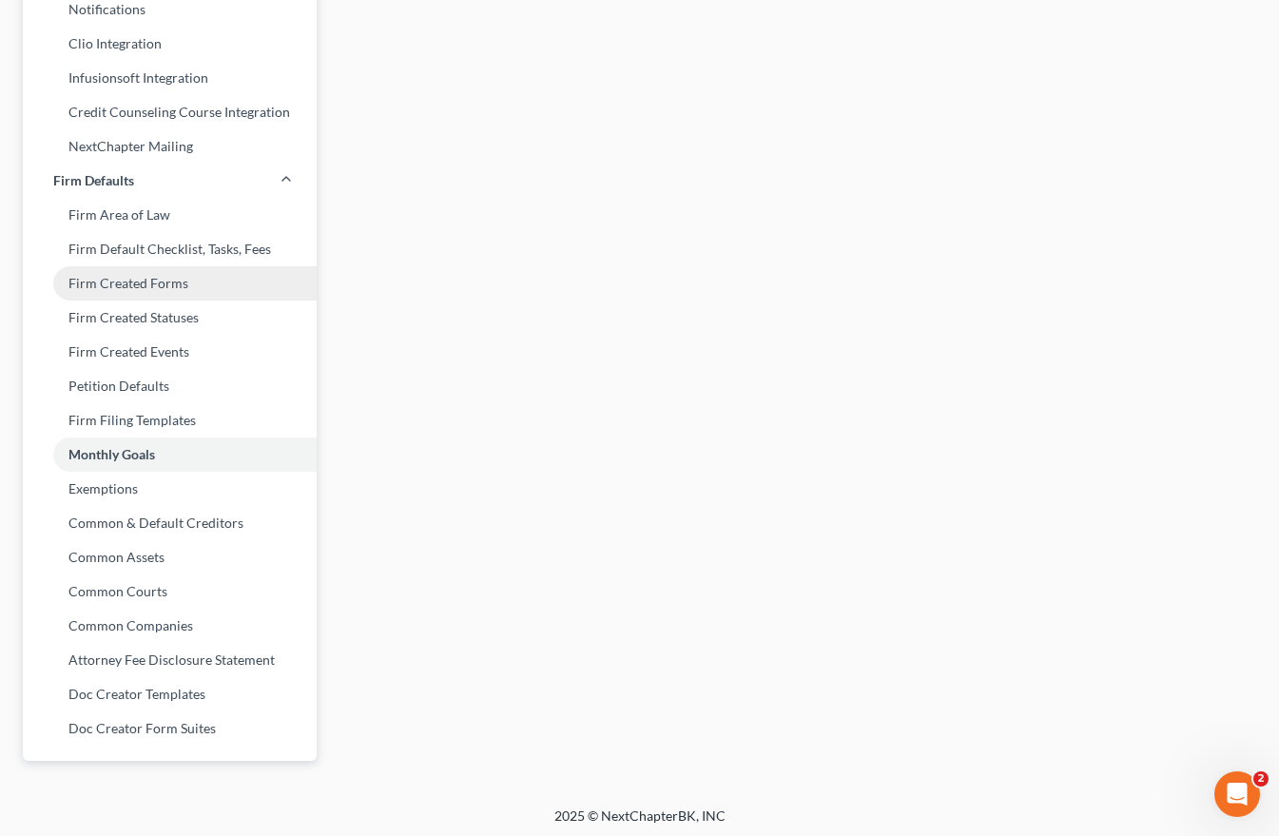
scroll to position [591, 0]
